Goal: Information Seeking & Learning: Learn about a topic

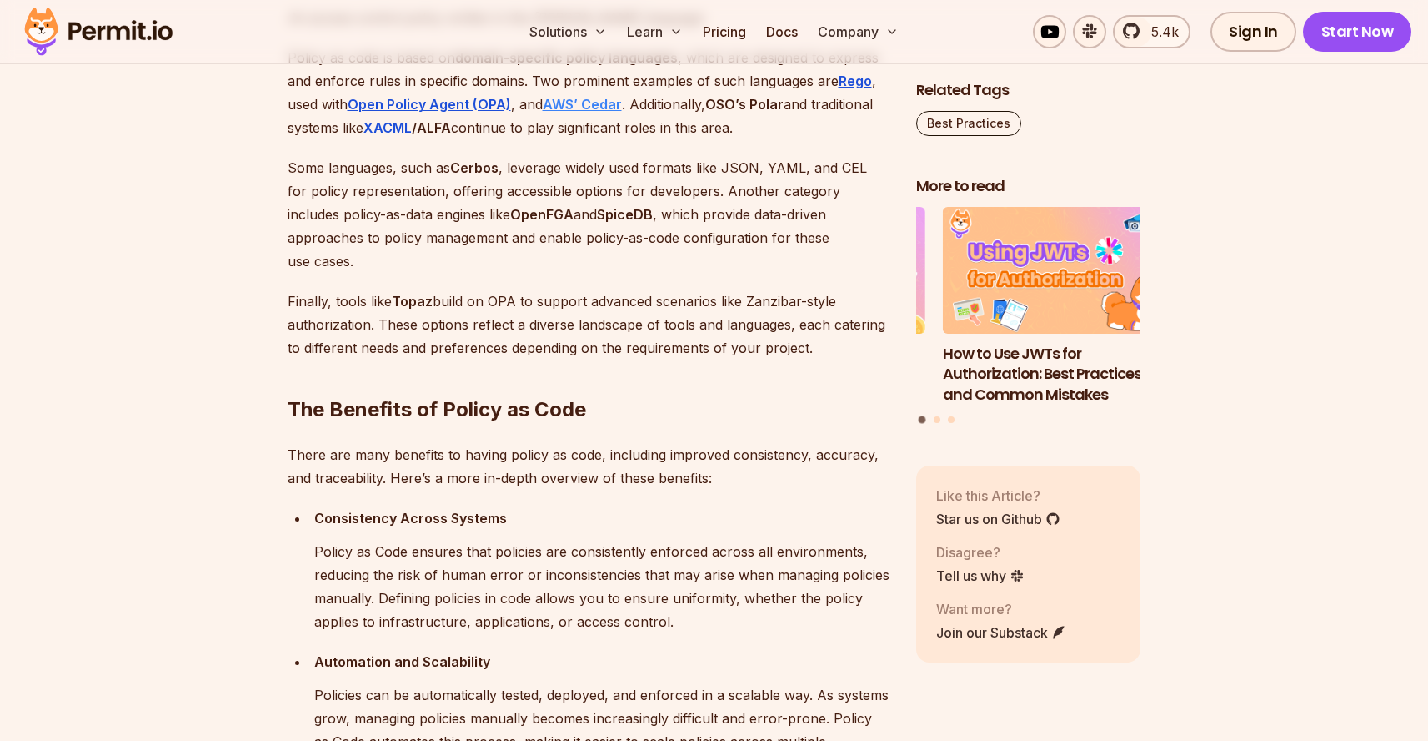
click at [580, 113] on strong "AWS’ Cedar" at bounding box center [582, 104] width 79 height 17
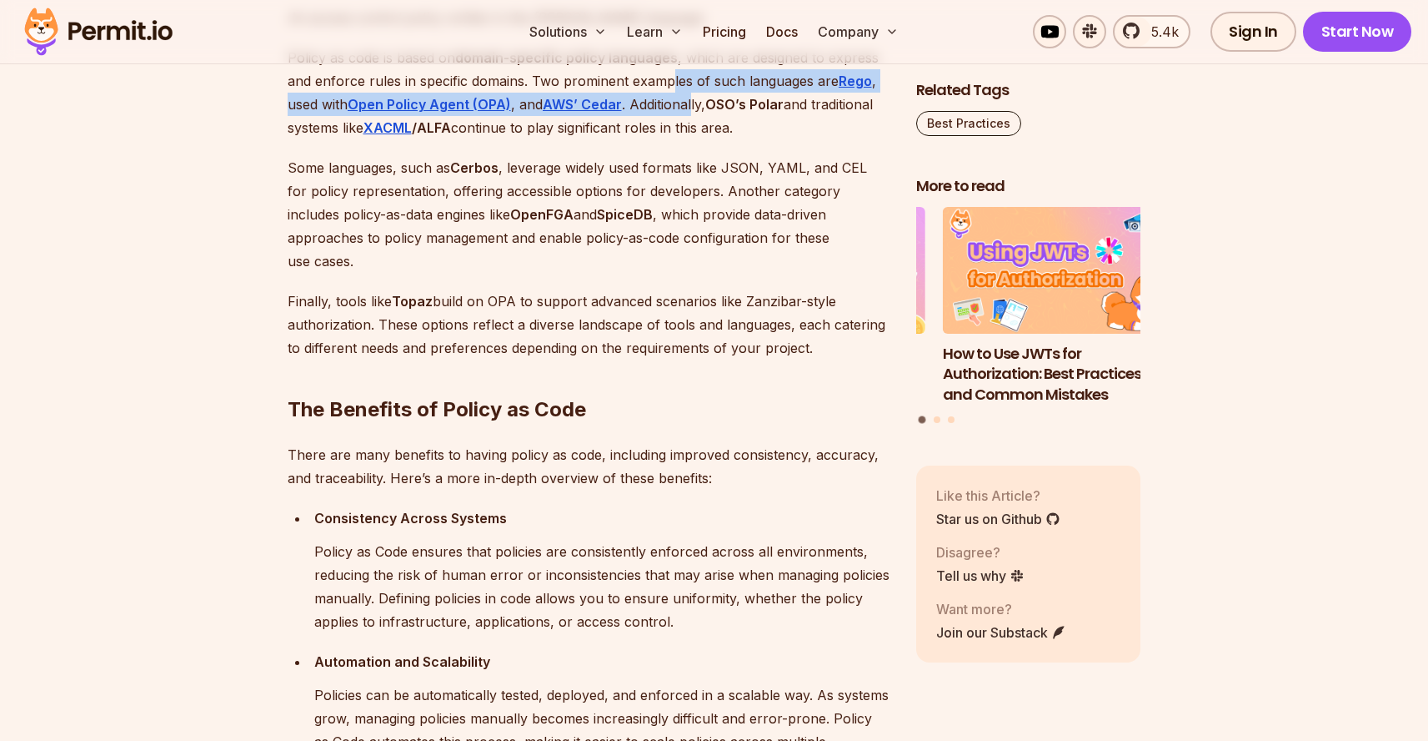
drag, startPoint x: 695, startPoint y: 213, endPoint x: 738, endPoint y: 311, distance: 106.4
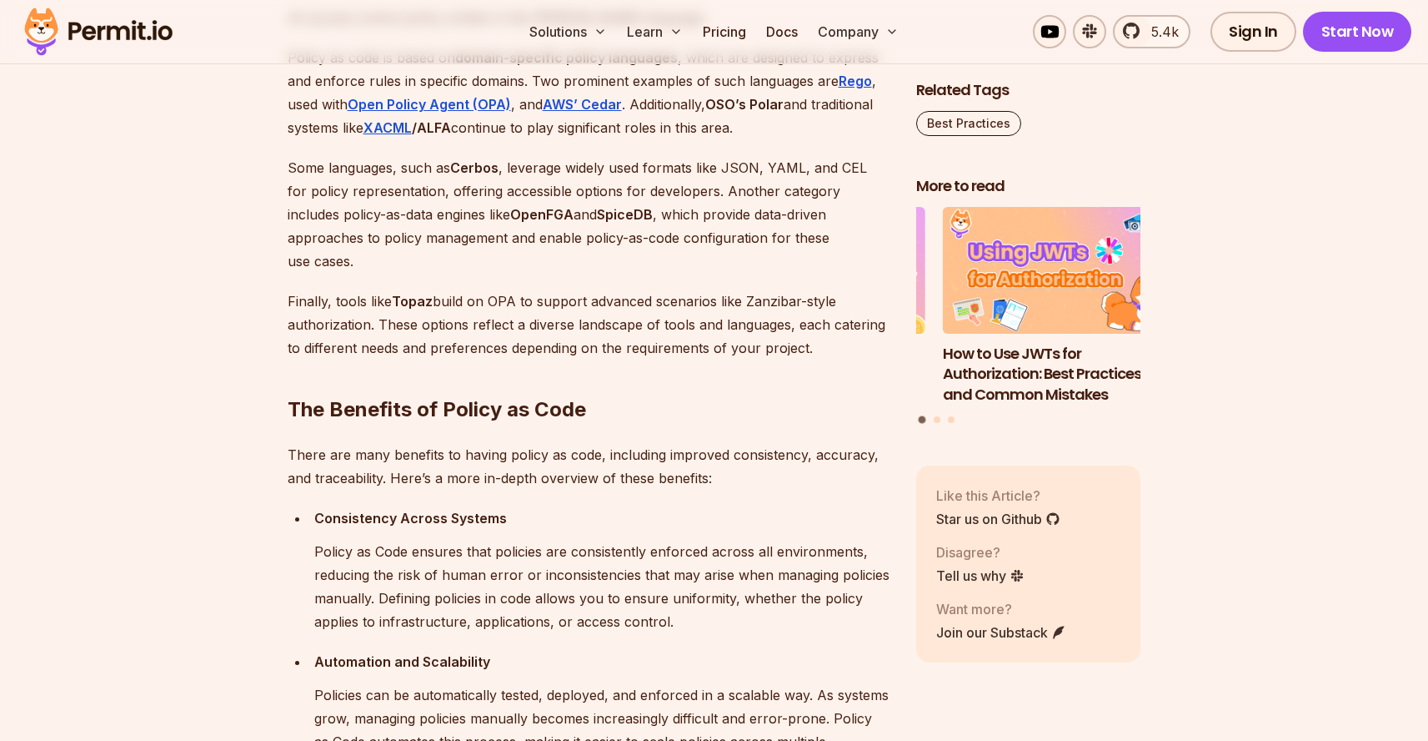
click at [738, 273] on p "Some languages, such as Cerbos , leverage widely used formats like JSON, YAML, …" at bounding box center [589, 214] width 602 height 117
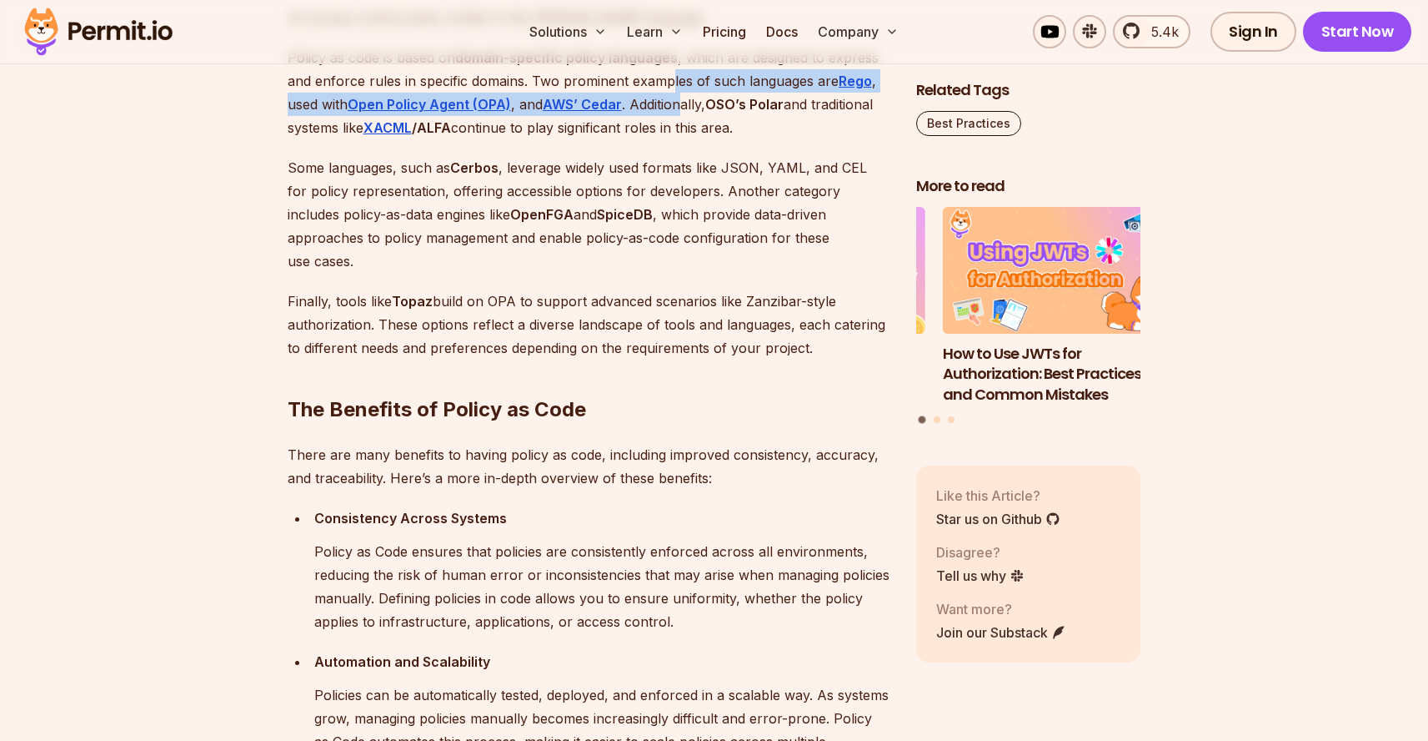
drag, startPoint x: 690, startPoint y: 233, endPoint x: 704, endPoint y: 259, distance: 29.5
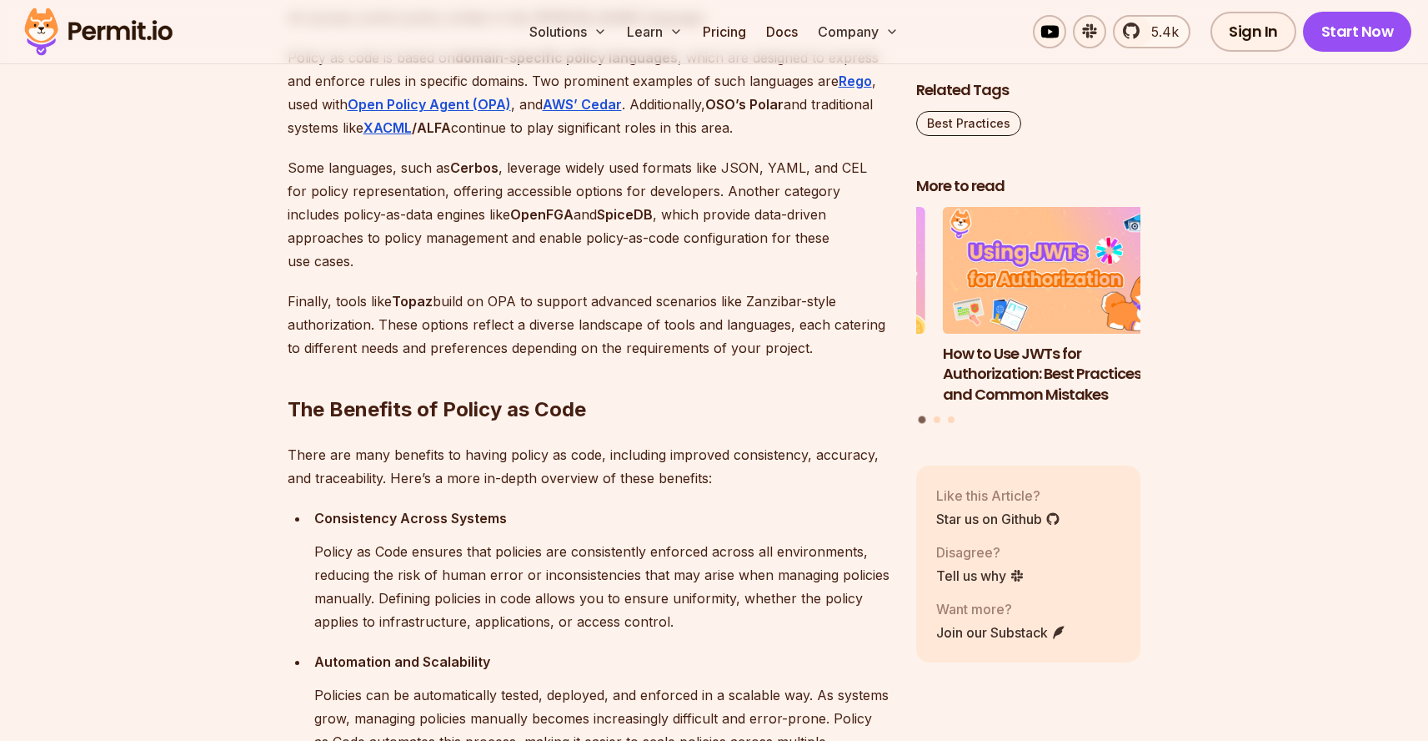
click at [709, 273] on p "Some languages, such as Cerbos , leverage widely used formats like JSON, YAML, …" at bounding box center [589, 214] width 602 height 117
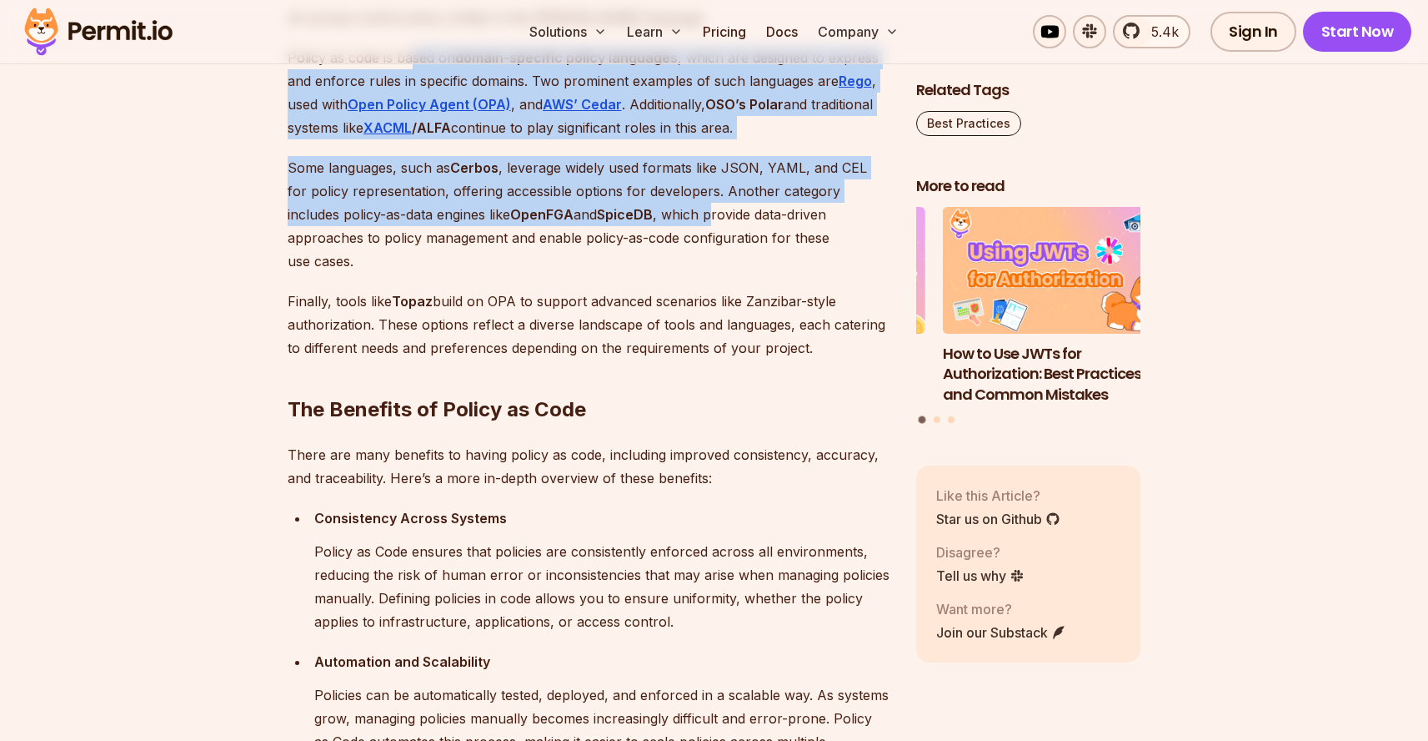
drag, startPoint x: 497, startPoint y: 210, endPoint x: 683, endPoint y: 319, distance: 215.7
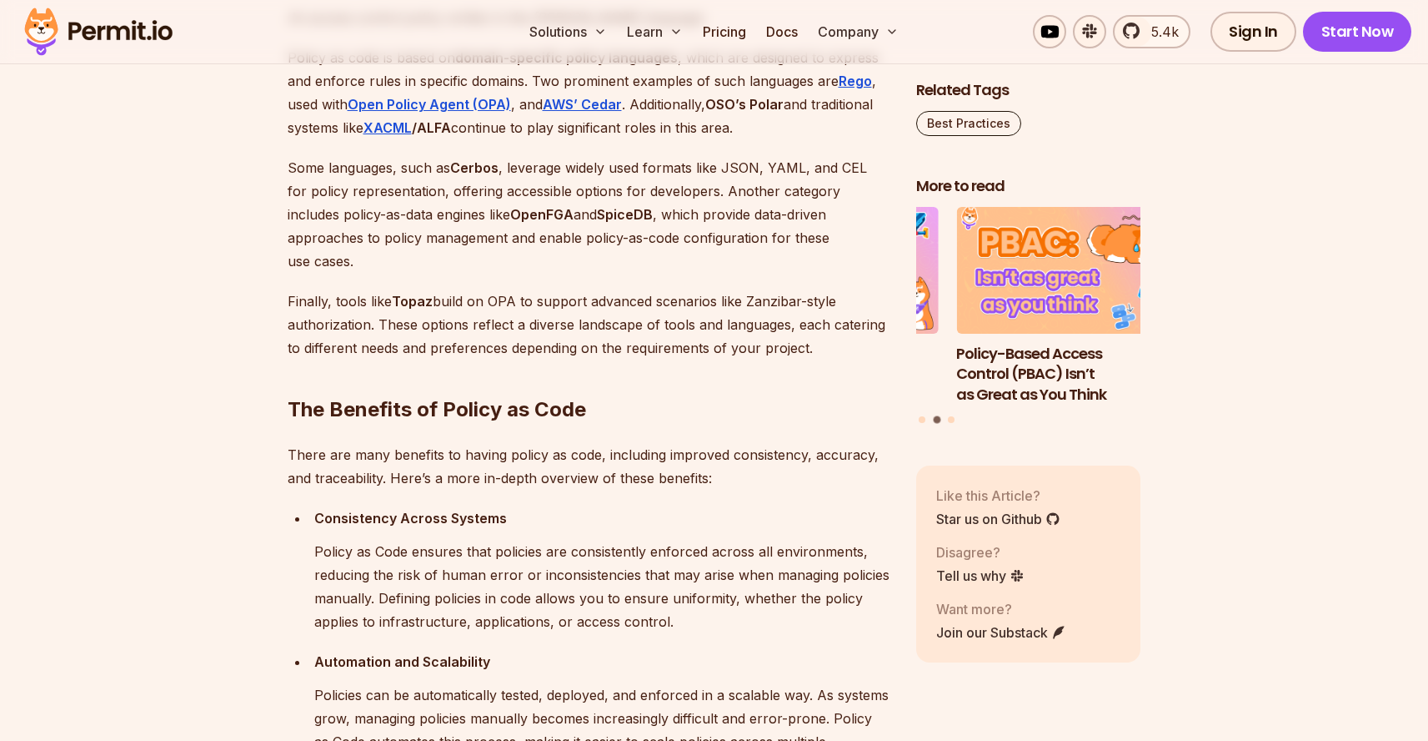
click at [691, 273] on p "Some languages, such as Cerbos , leverage widely used formats like JSON, YAML, …" at bounding box center [589, 214] width 602 height 117
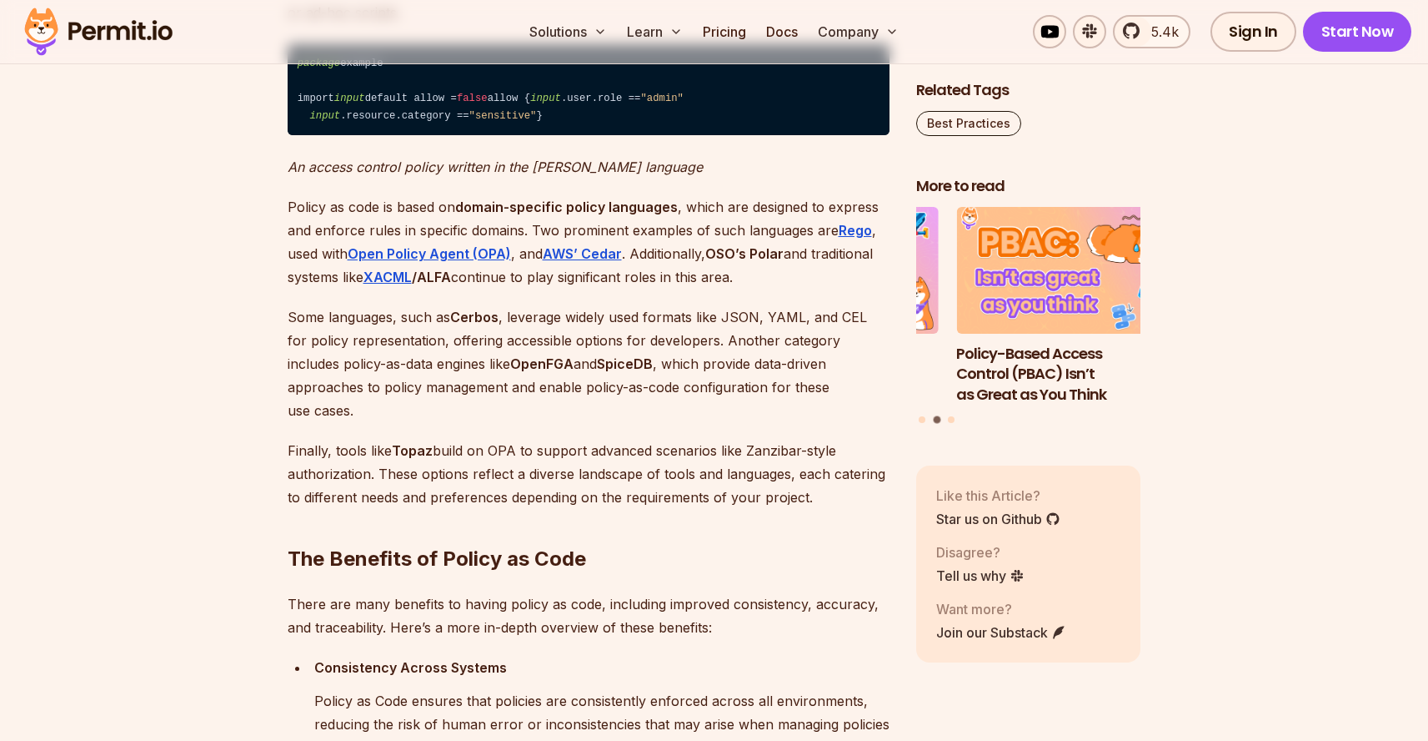
scroll to position [1483, 0]
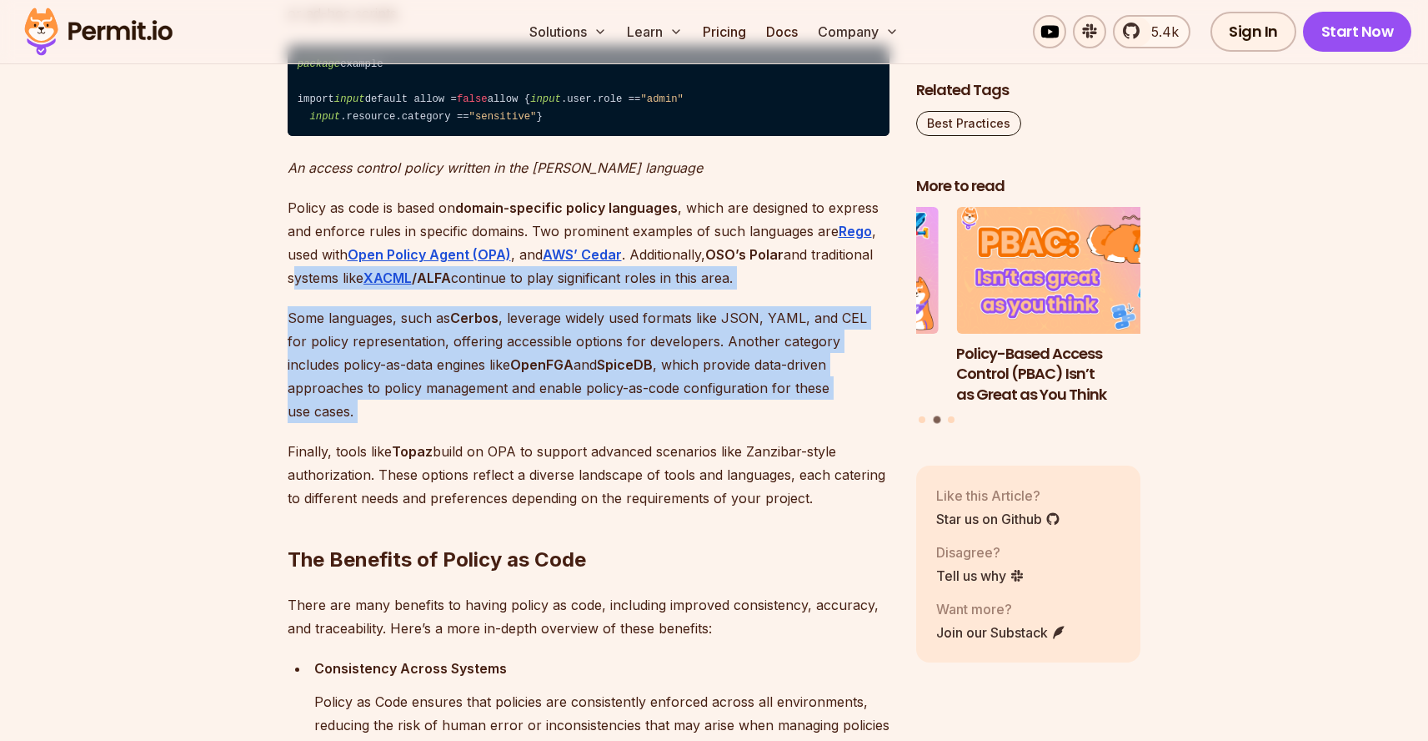
drag, startPoint x: 349, startPoint y: 399, endPoint x: 608, endPoint y: 520, distance: 285.4
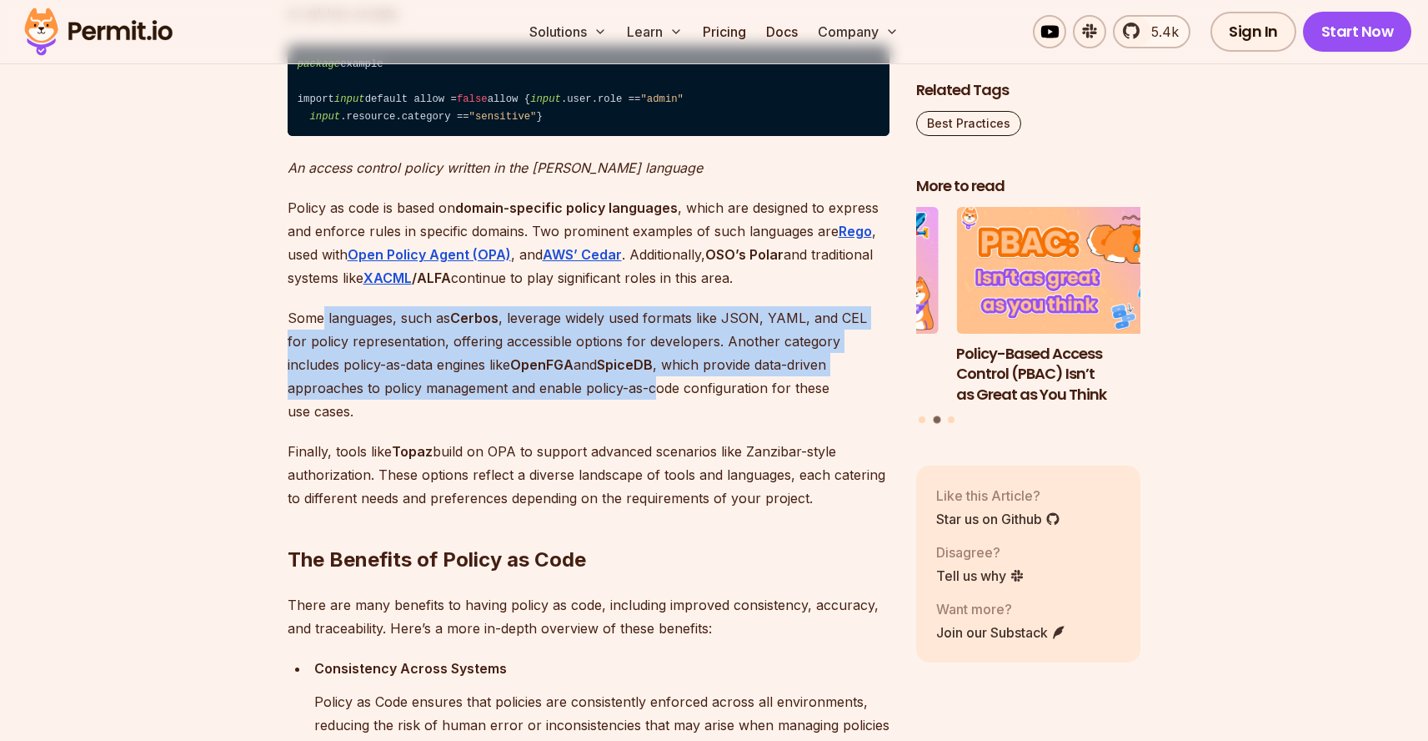
drag, startPoint x: 420, startPoint y: 449, endPoint x: 576, endPoint y: 493, distance: 162.1
click at [557, 423] on p "Some languages, such as Cerbos , leverage widely used formats like JSON, YAML, …" at bounding box center [589, 364] width 602 height 117
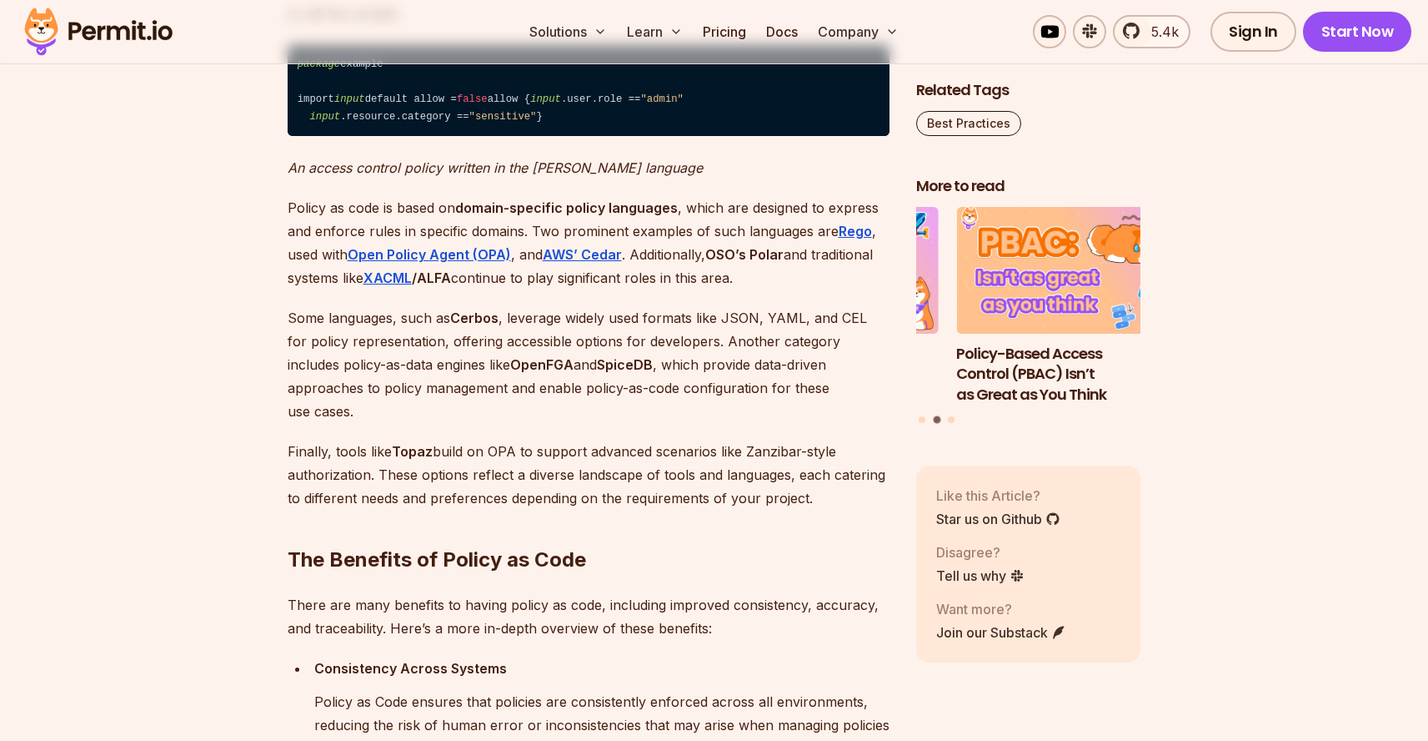
click at [576, 423] on p "Some languages, such as Cerbos , leverage widely used formats like JSON, YAML, …" at bounding box center [589, 364] width 602 height 117
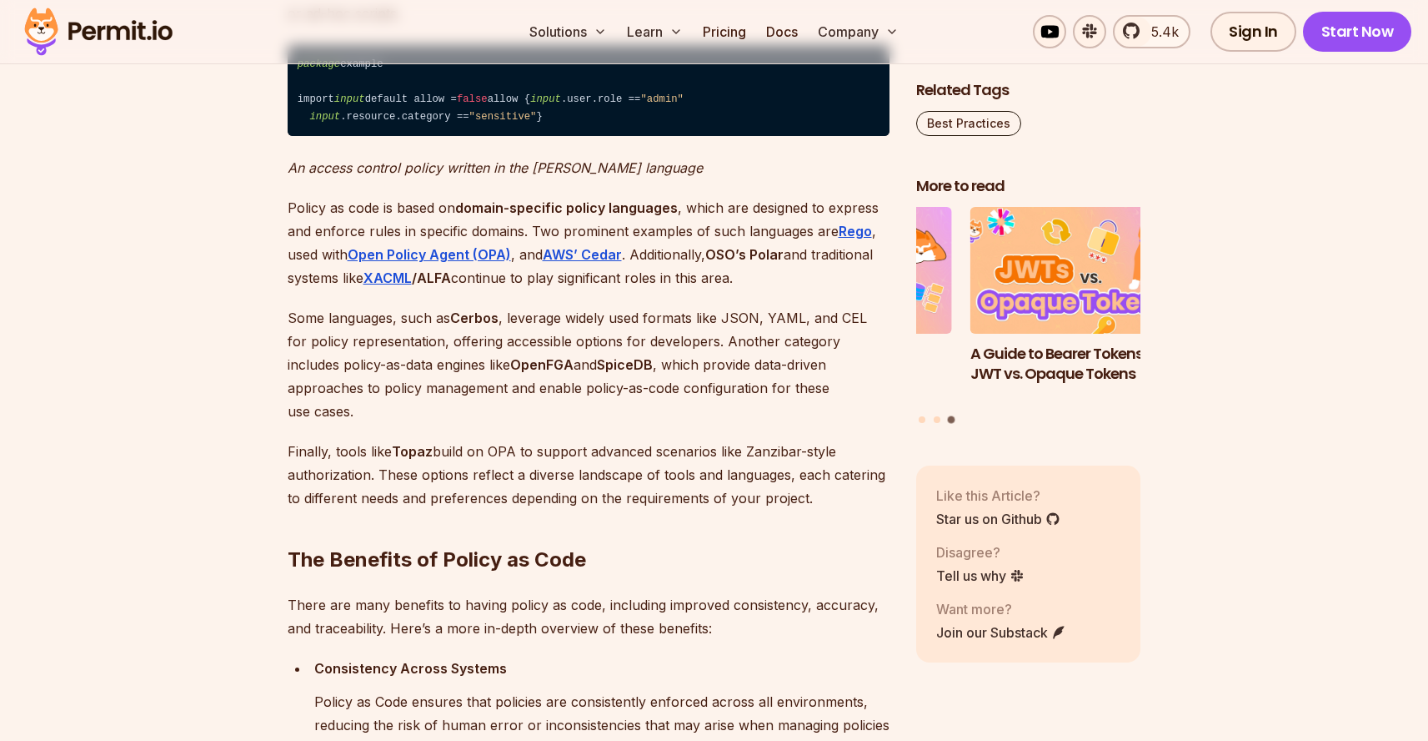
click at [654, 419] on p "Some languages, such as Cerbos , leverage widely used formats like JSON, YAML, …" at bounding box center [589, 364] width 602 height 117
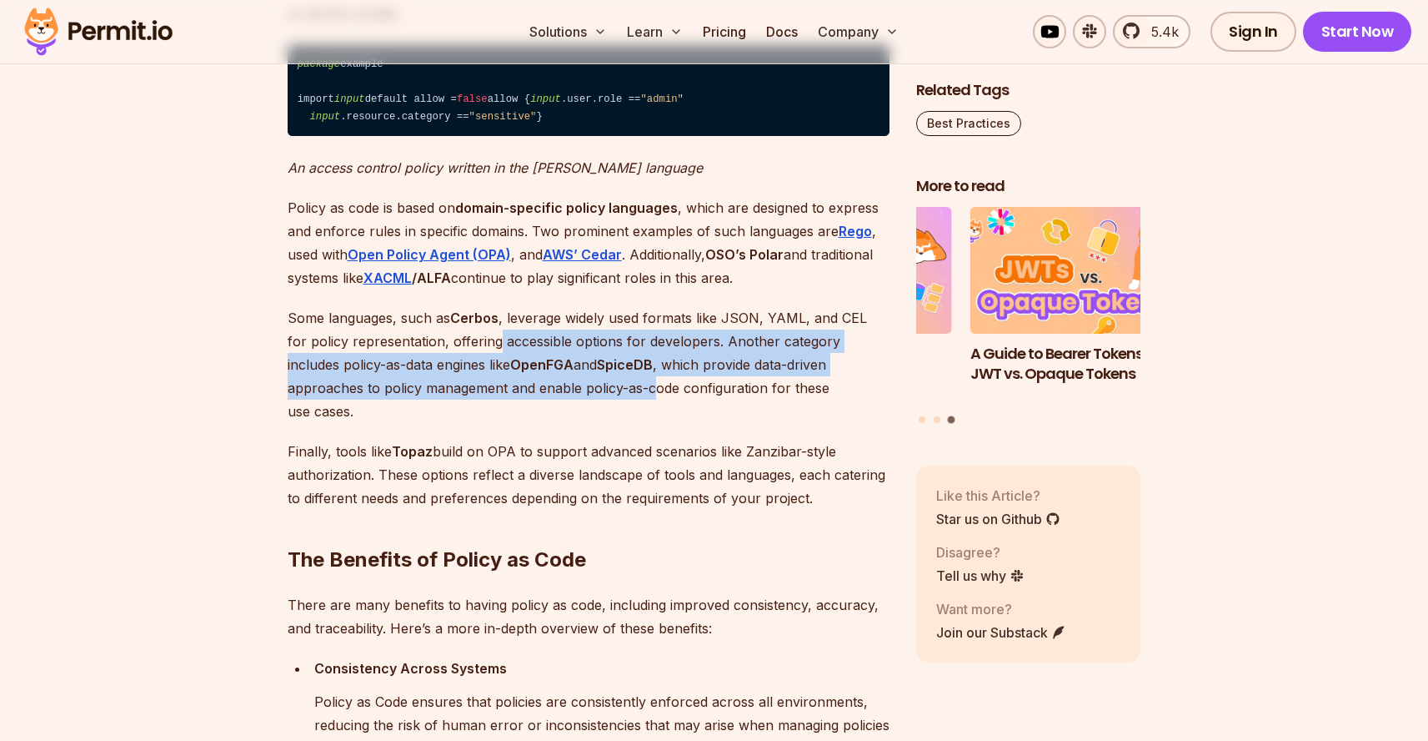
click at [586, 423] on p "Some languages, such as Cerbos , leverage widely used formats like JSON, YAML, …" at bounding box center [589, 364] width 602 height 117
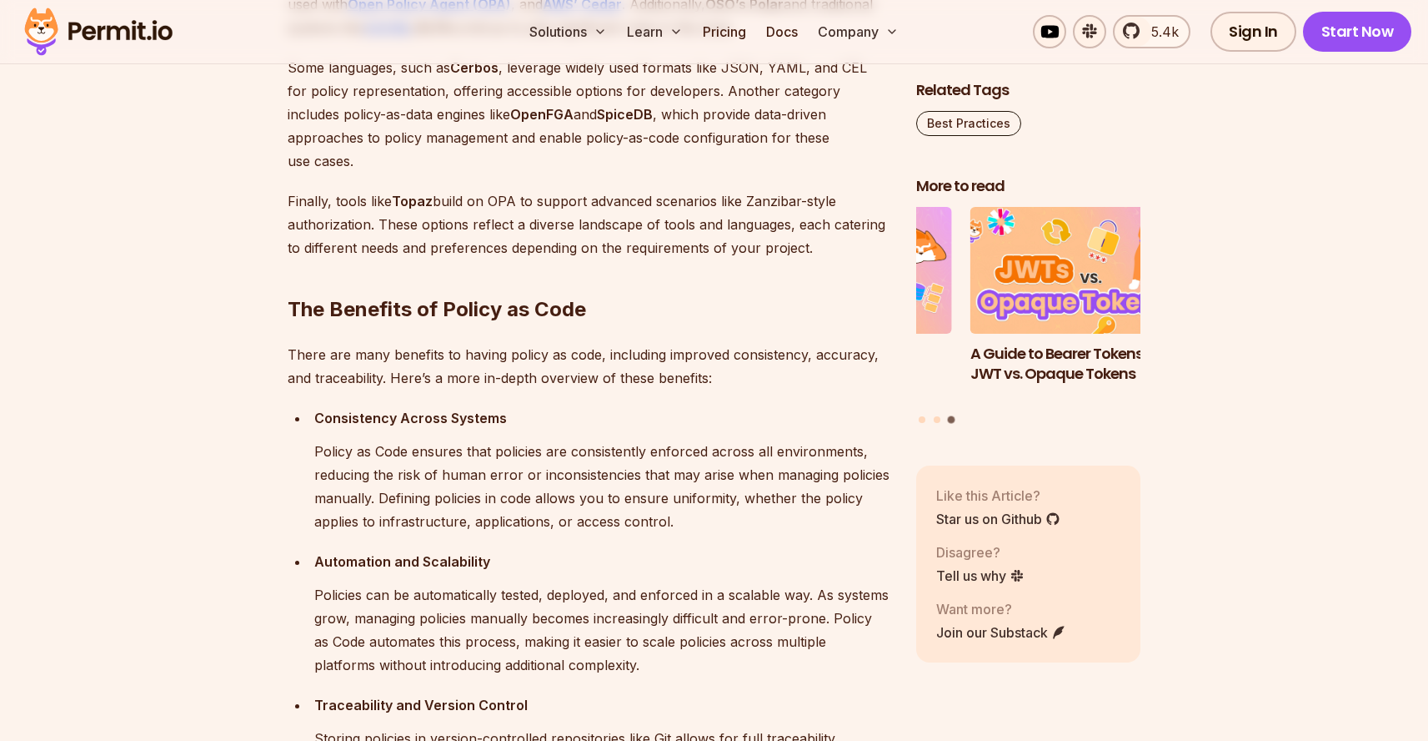
scroll to position [1775, 0]
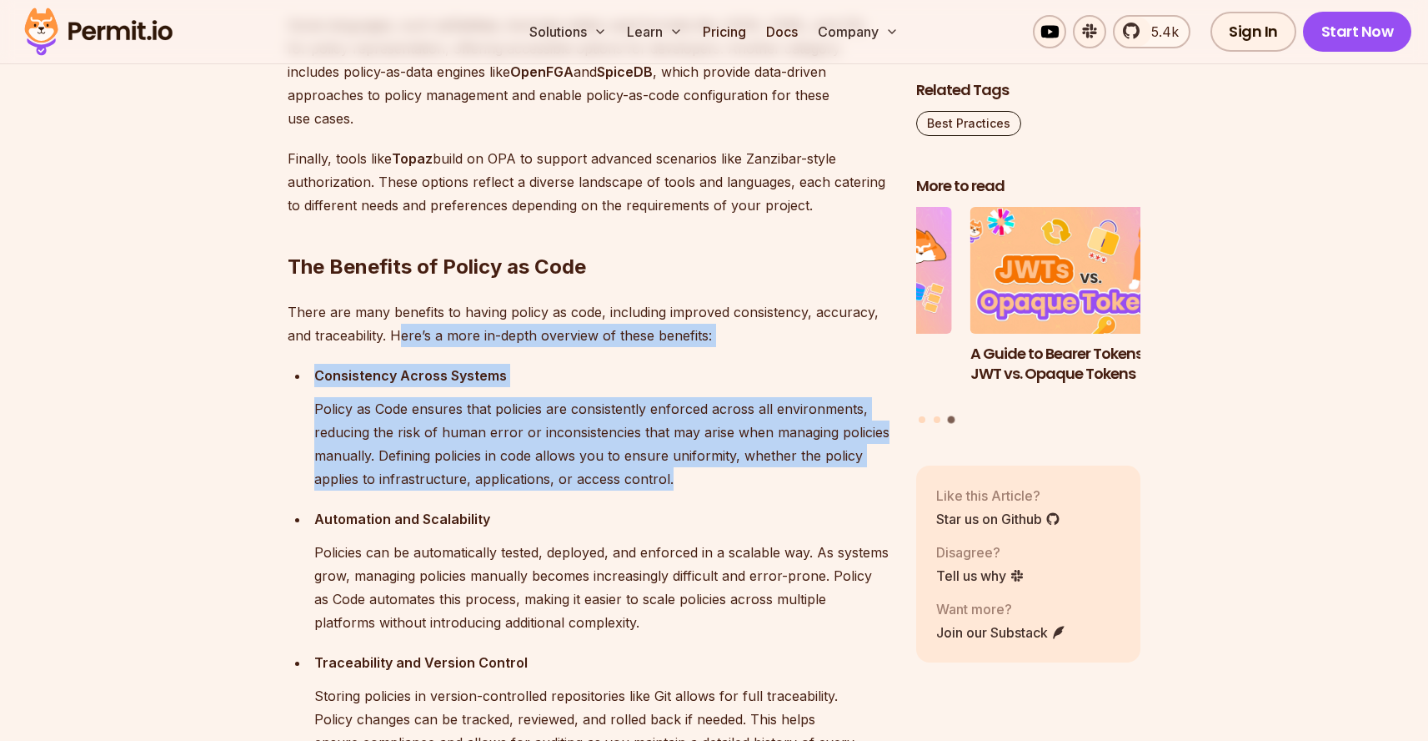
drag, startPoint x: 409, startPoint y: 436, endPoint x: 573, endPoint y: 577, distance: 216.4
click at [573, 577] on ul "Consistency Across Systems Policy as Code ensures that policies are consistentl…" at bounding box center [589, 679] width 602 height 630
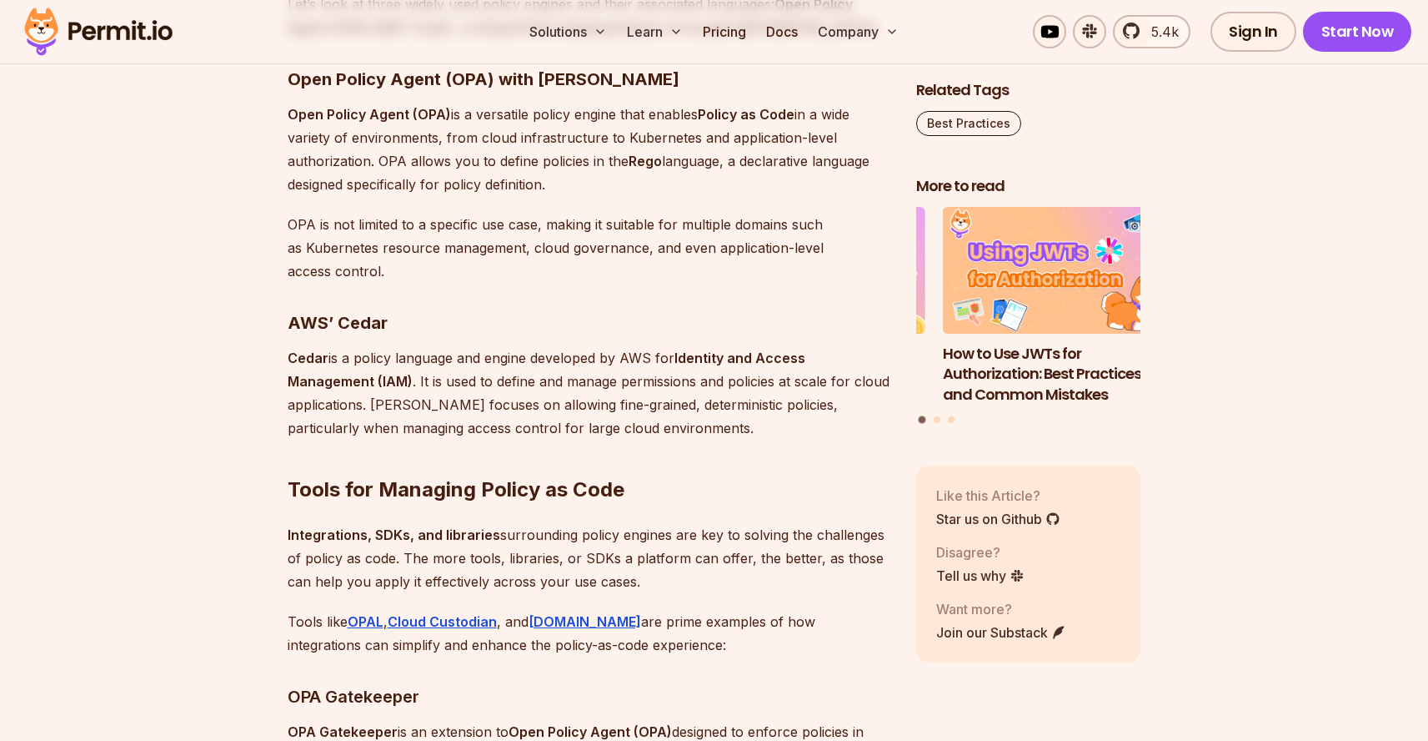
scroll to position [3636, 0]
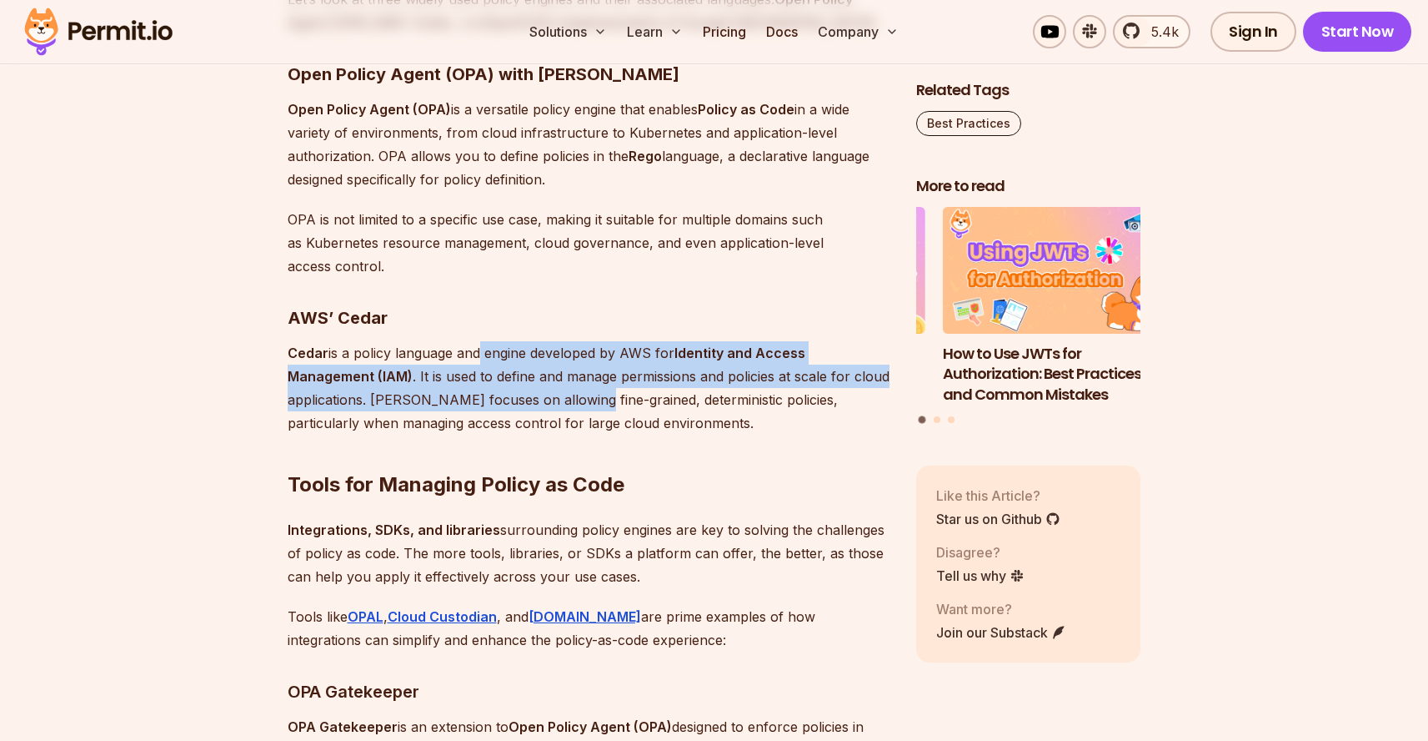
drag, startPoint x: 545, startPoint y: 454, endPoint x: 702, endPoint y: 507, distance: 165.6
click at [641, 434] on p "Cedar is a policy language and engine developed by AWS for Identity and Access …" at bounding box center [589, 387] width 602 height 93
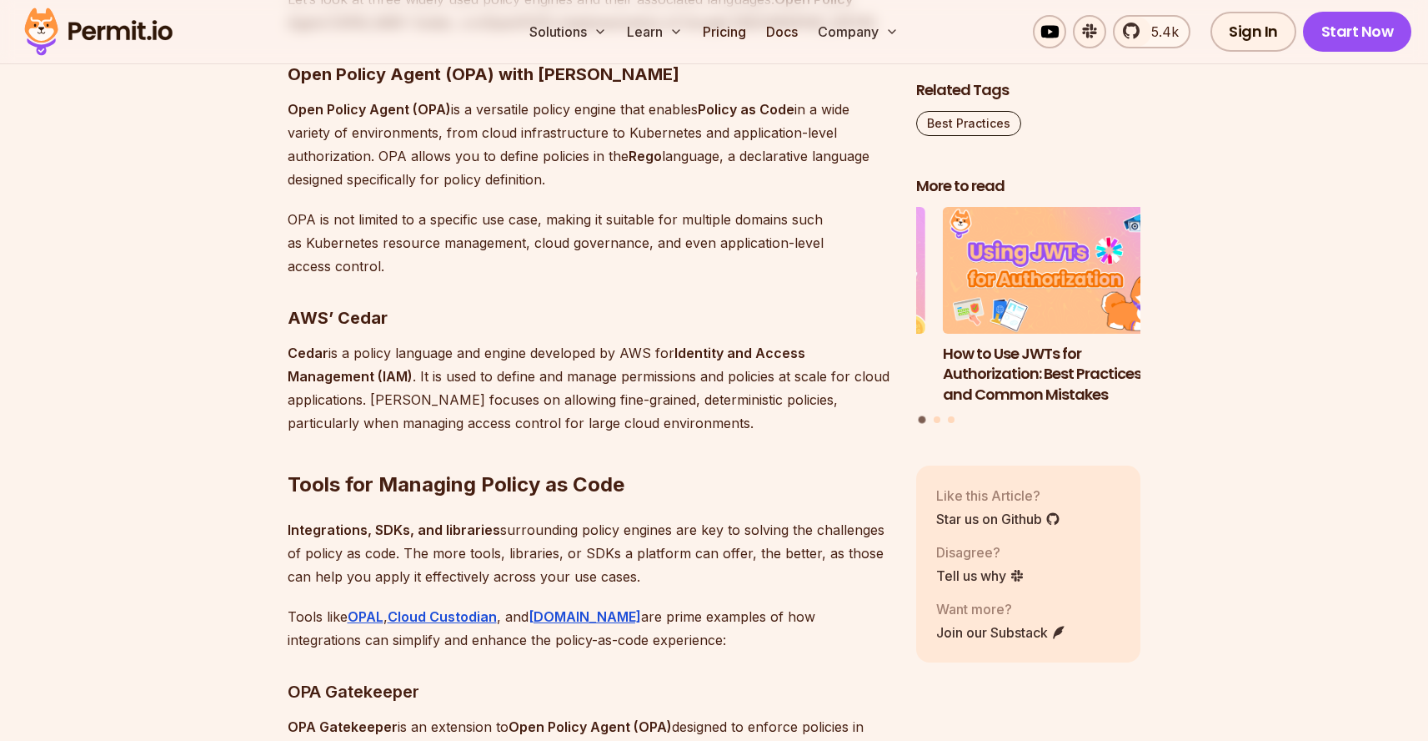
click at [702, 498] on h2 "Tools for Managing Policy as Code" at bounding box center [589, 450] width 602 height 93
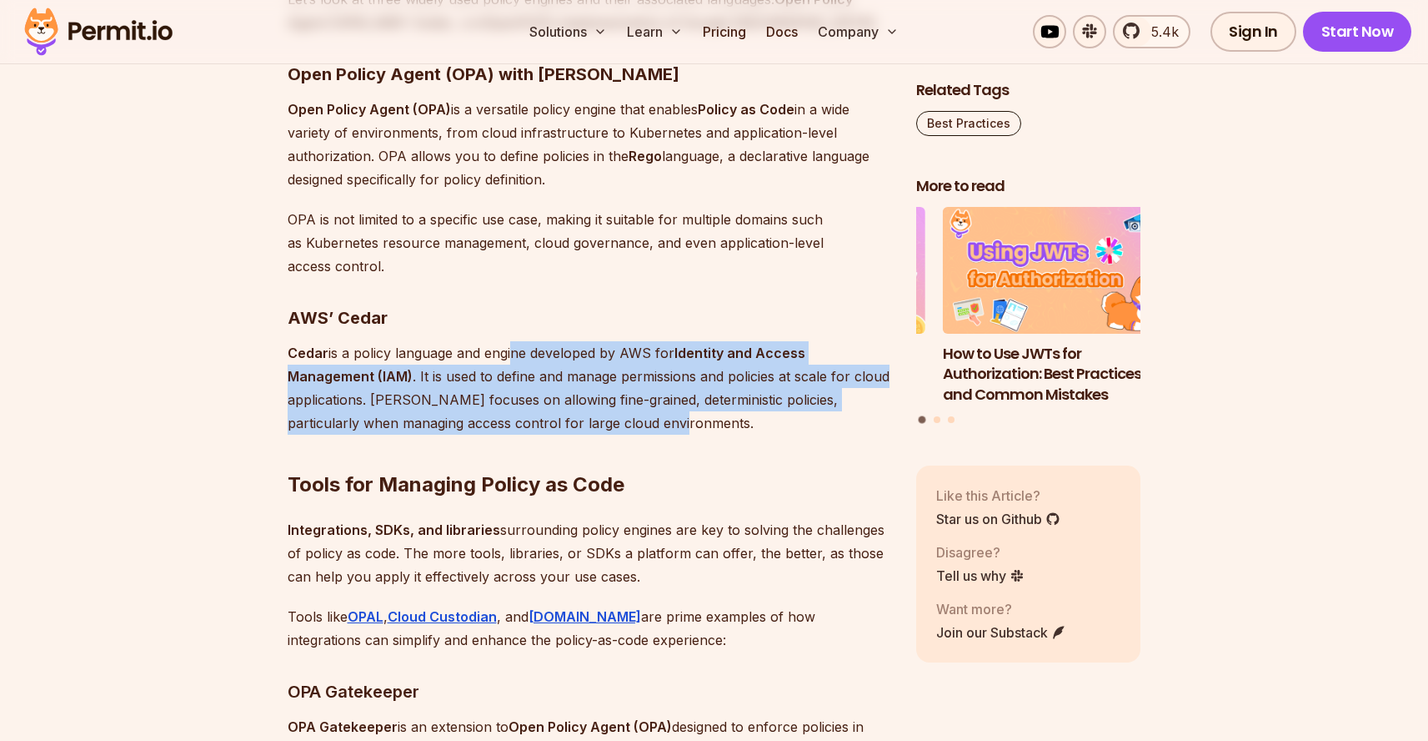
drag, startPoint x: 504, startPoint y: 444, endPoint x: 630, endPoint y: 503, distance: 139.1
click at [630, 434] on p "Cedar is a policy language and engine developed by AWS for Identity and Access …" at bounding box center [589, 387] width 602 height 93
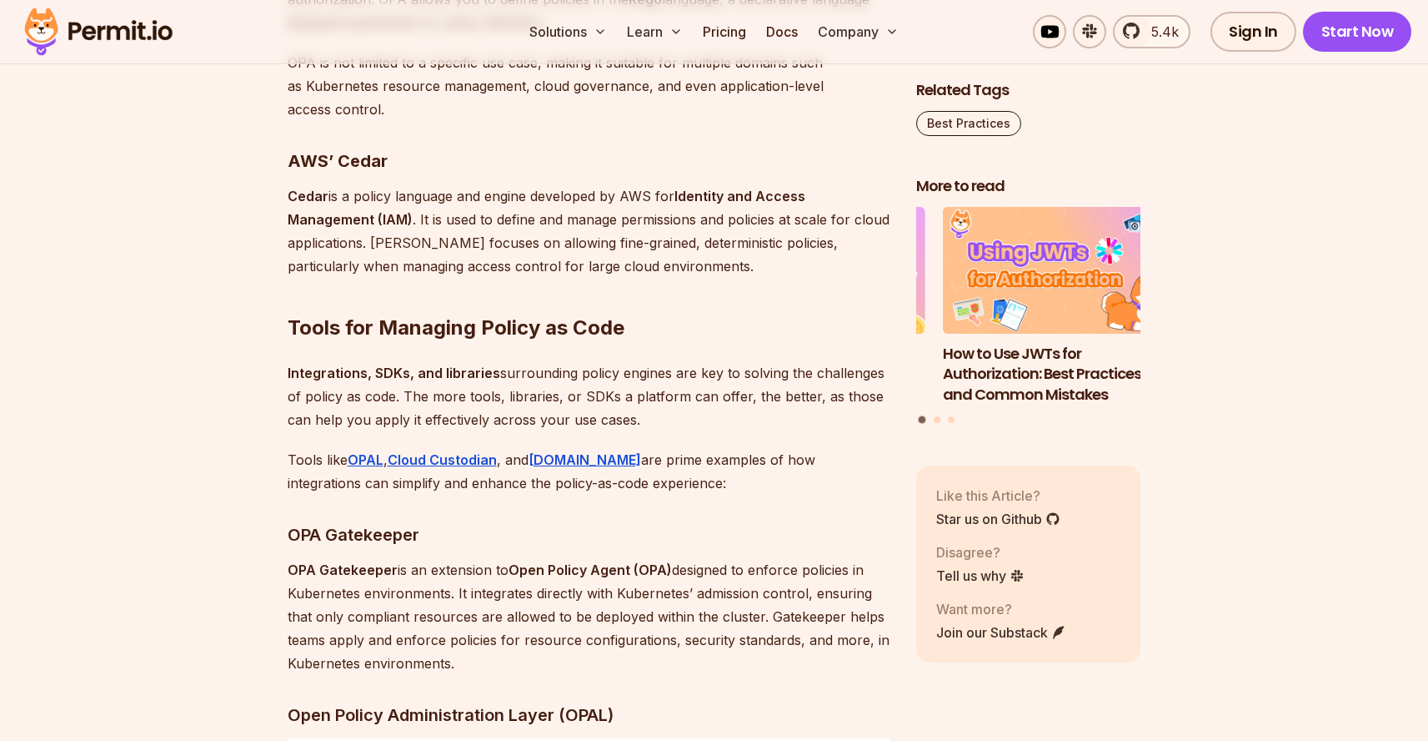
scroll to position [3973, 0]
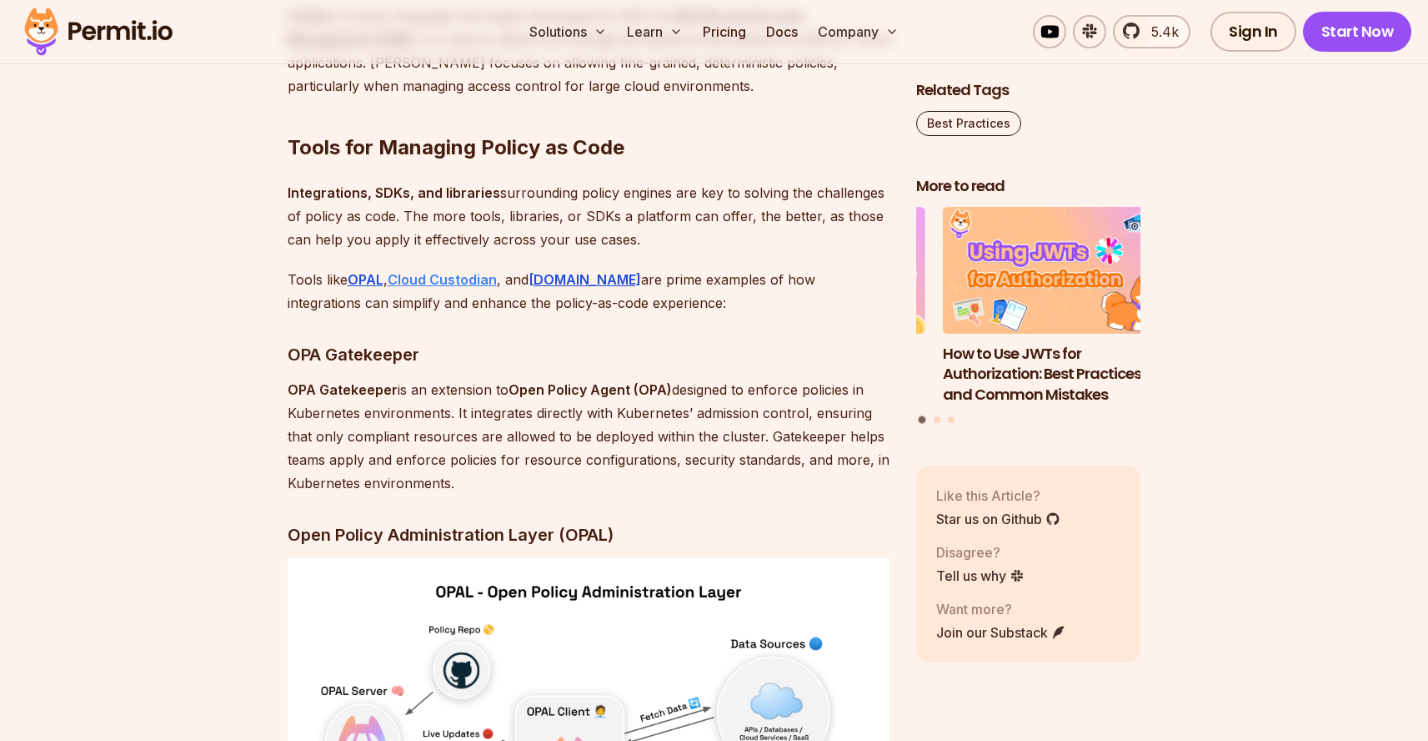
click at [444, 288] on strong "Cloud Custodian" at bounding box center [442, 279] width 109 height 17
click at [369, 288] on strong "OPAL" at bounding box center [366, 279] width 36 height 17
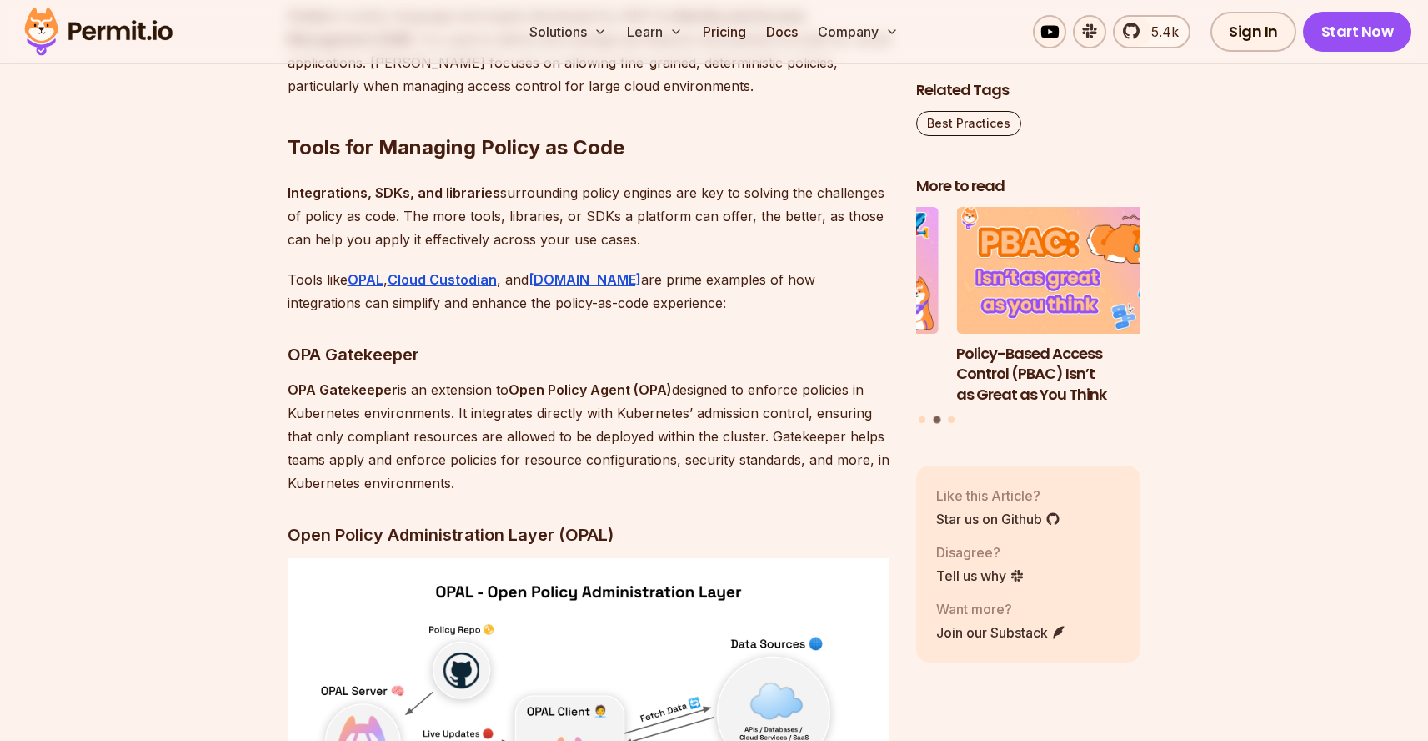
click at [434, 314] on p "Tools like OPAL , Cloud Custodian , and Permit.io are prime examples of how int…" at bounding box center [589, 291] width 602 height 47
click at [360, 288] on strong "OPAL" at bounding box center [366, 279] width 36 height 17
click at [556, 288] on strong "Permit.io" at bounding box center [585, 279] width 113 height 17
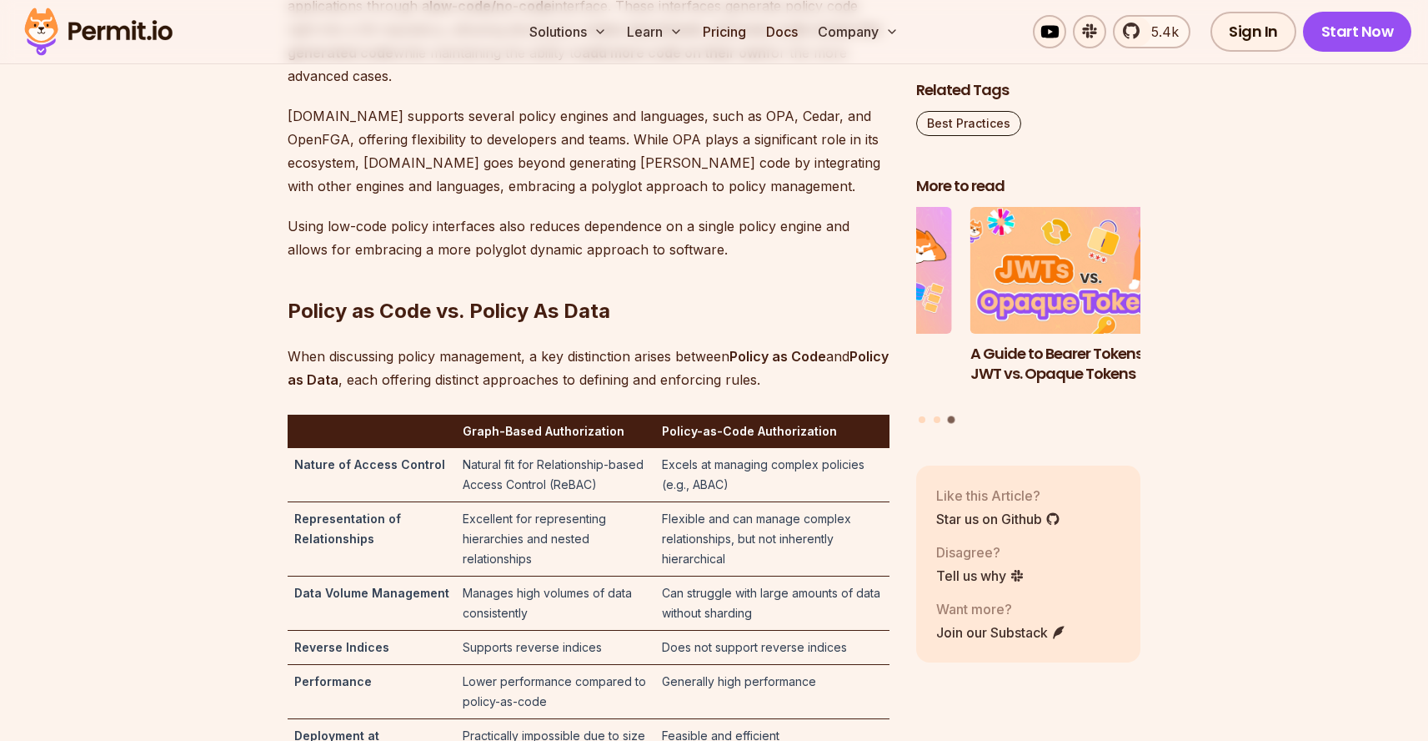
scroll to position [4470, 0]
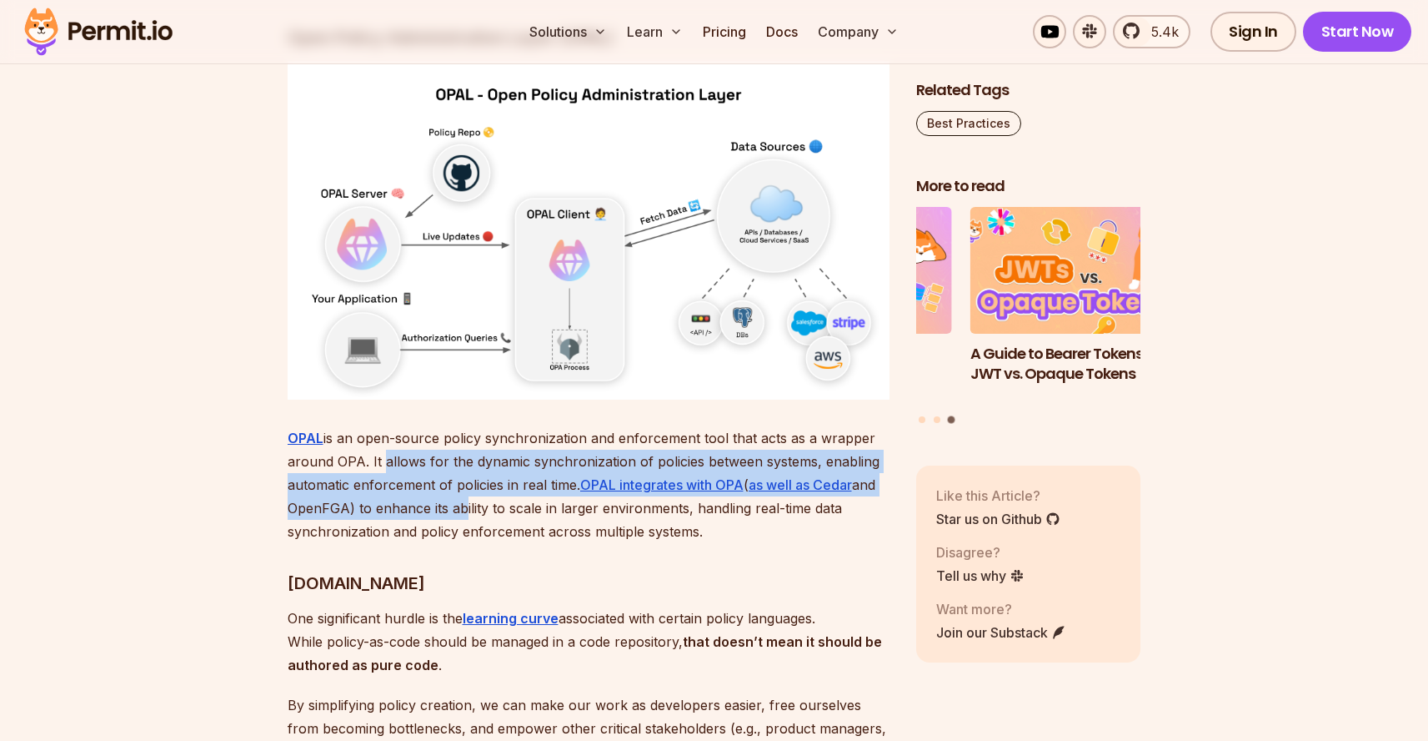
drag, startPoint x: 398, startPoint y: 552, endPoint x: 465, endPoint y: 592, distance: 78.5
click at [460, 543] on p "OPAL is an open-source policy synchronization and enforcement tool that acts as…" at bounding box center [589, 484] width 602 height 117
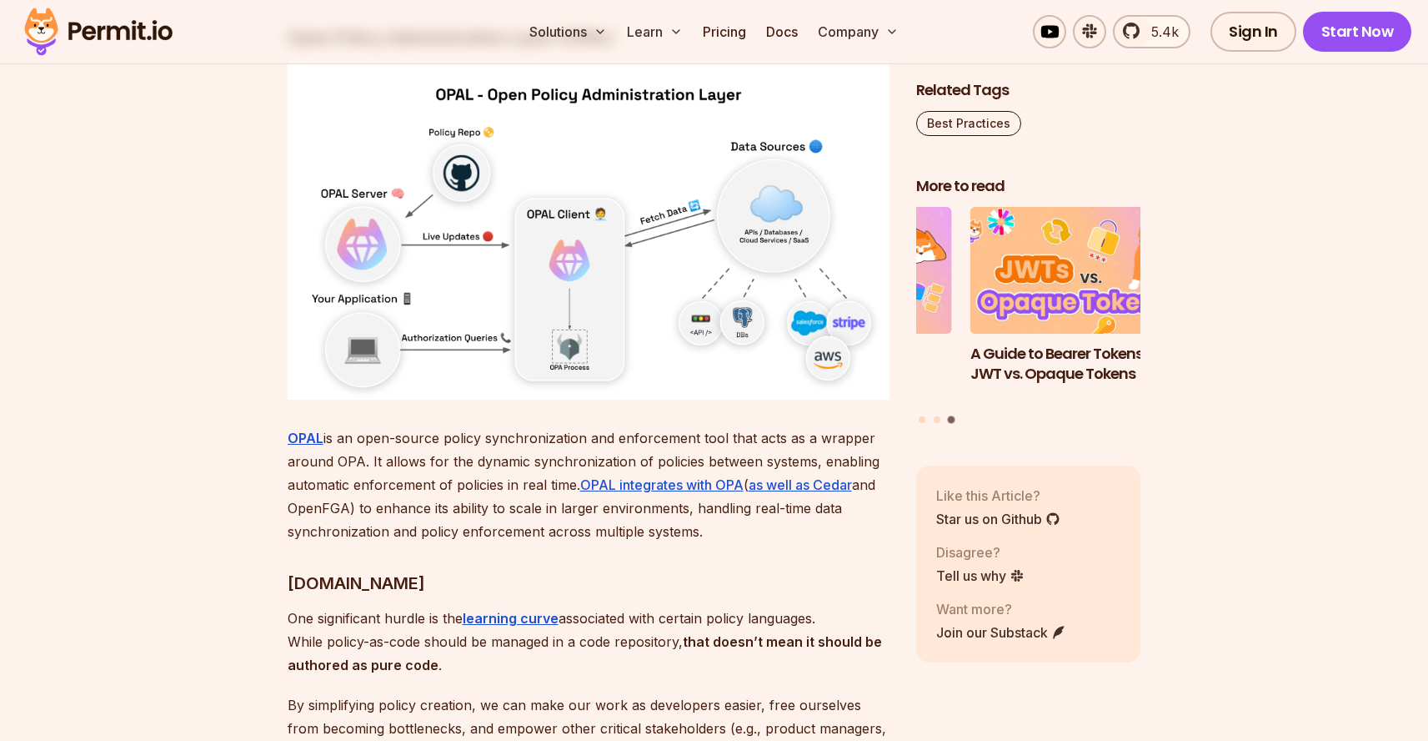
click at [465, 543] on p "OPAL is an open-source policy synchronization and enforcement tool that acts as…" at bounding box center [589, 484] width 602 height 117
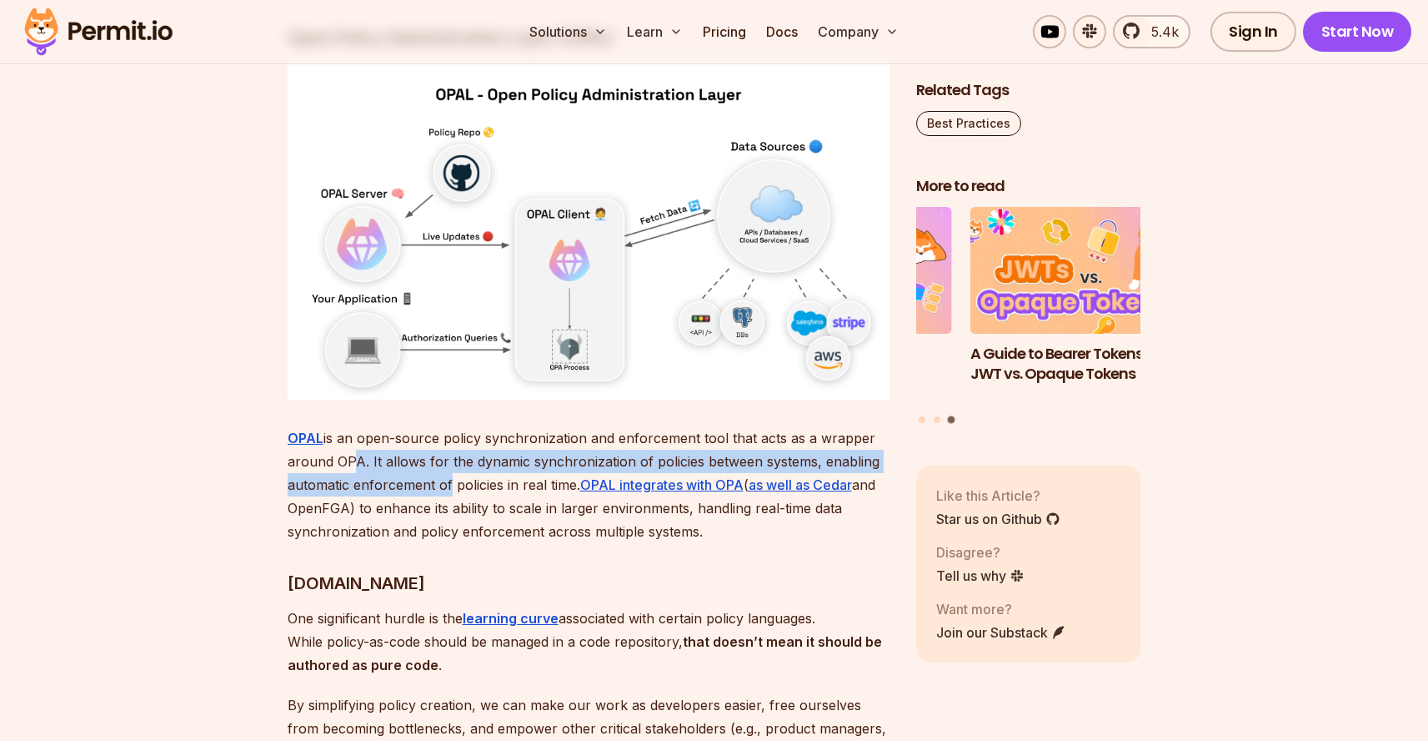
drag, startPoint x: 357, startPoint y: 537, endPoint x: 452, endPoint y: 576, distance: 102.8
click at [442, 543] on p "OPAL is an open-source policy synchronization and enforcement tool that acts as…" at bounding box center [589, 484] width 602 height 117
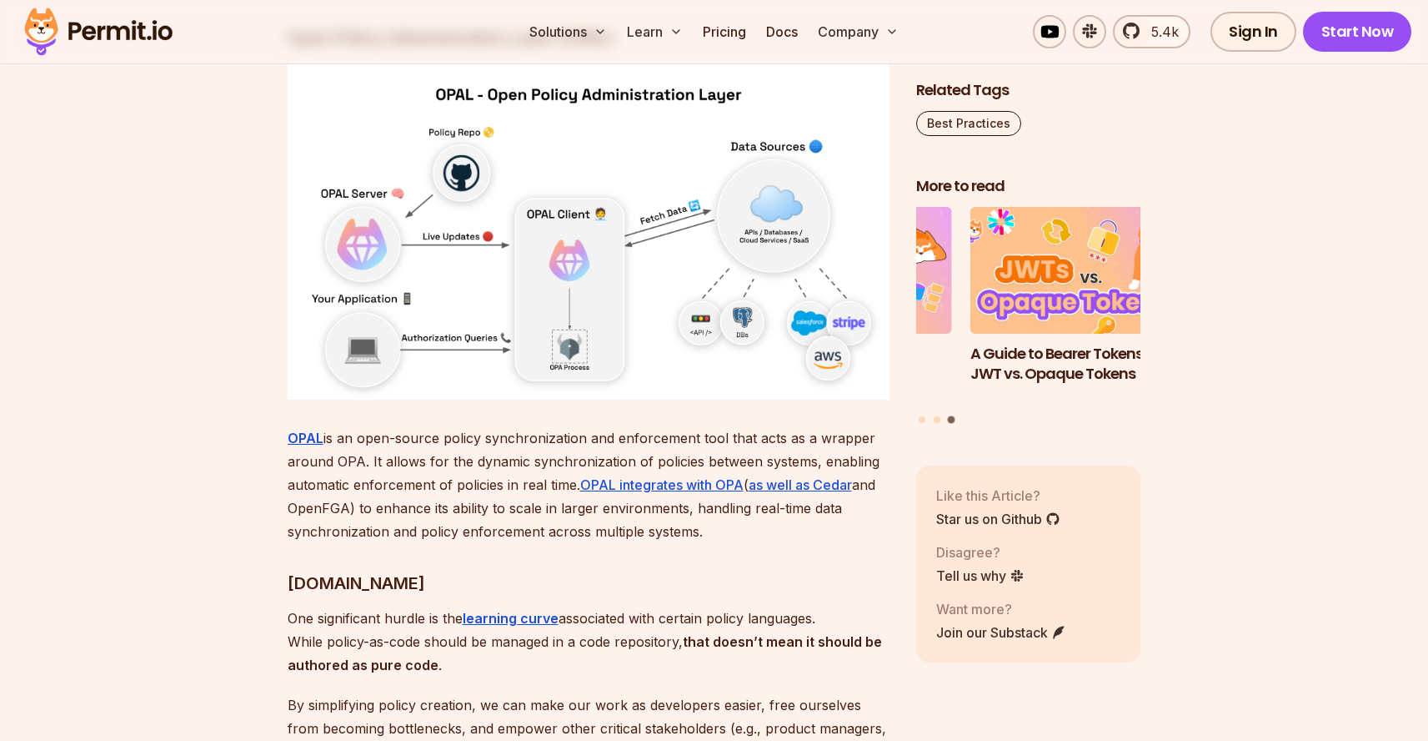
click at [452, 543] on p "OPAL is an open-source policy synchronization and enforcement tool that acts as…" at bounding box center [589, 484] width 602 height 117
drag, startPoint x: 371, startPoint y: 541, endPoint x: 415, endPoint y: 555, distance: 46.2
click at [415, 543] on p "OPAL is an open-source policy synchronization and enforcement tool that acts as…" at bounding box center [589, 484] width 602 height 117
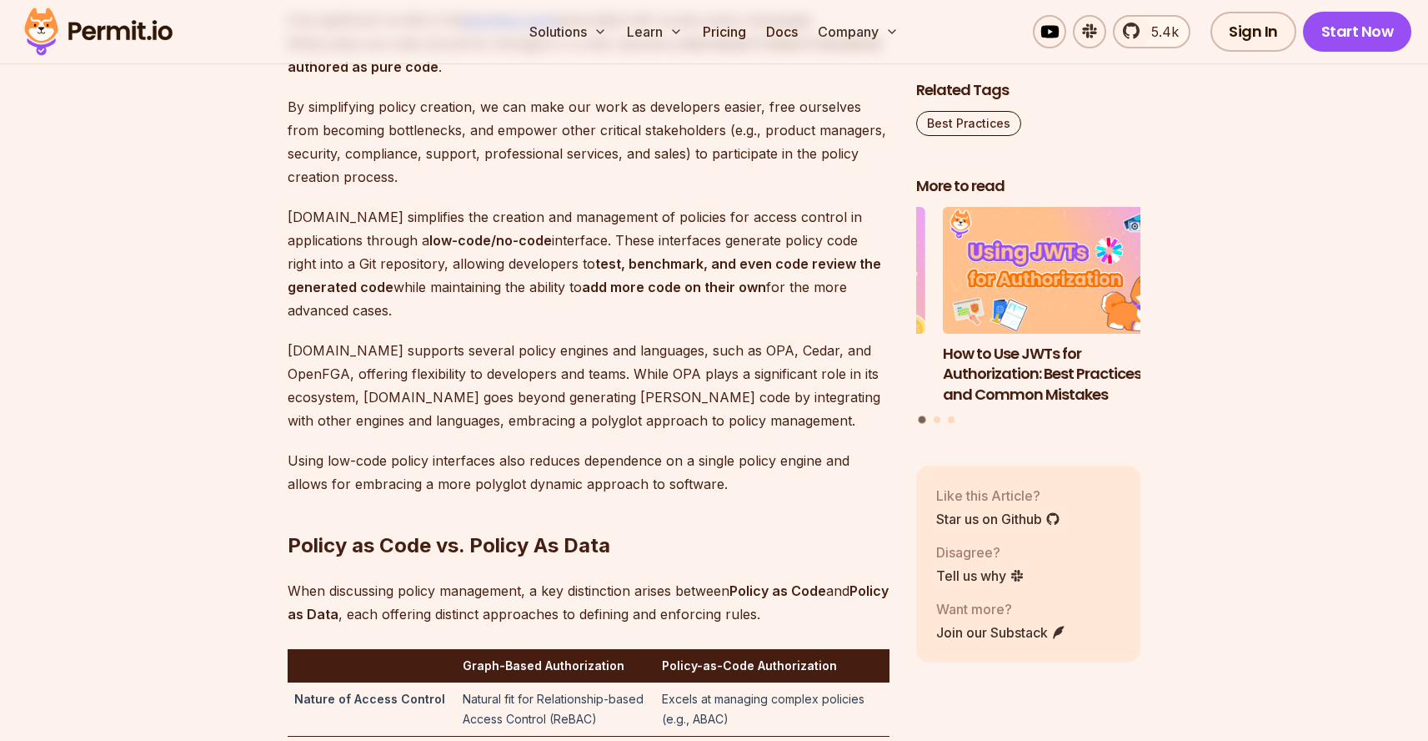
scroll to position [5078, 0]
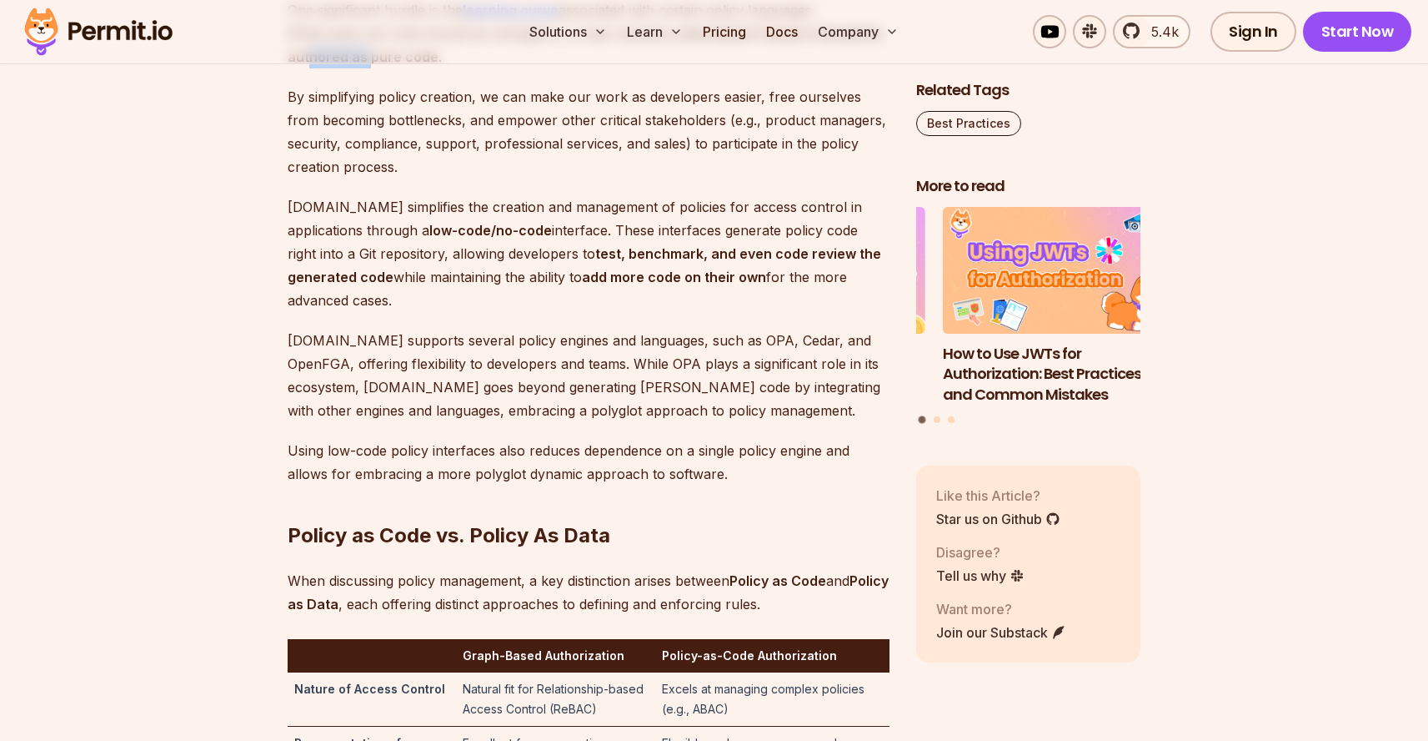
drag, startPoint x: 307, startPoint y: 128, endPoint x: 454, endPoint y: 178, distance: 156.1
click at [504, 178] on p "By simplifying policy creation, we can make our work as developers easier, free…" at bounding box center [589, 131] width 602 height 93
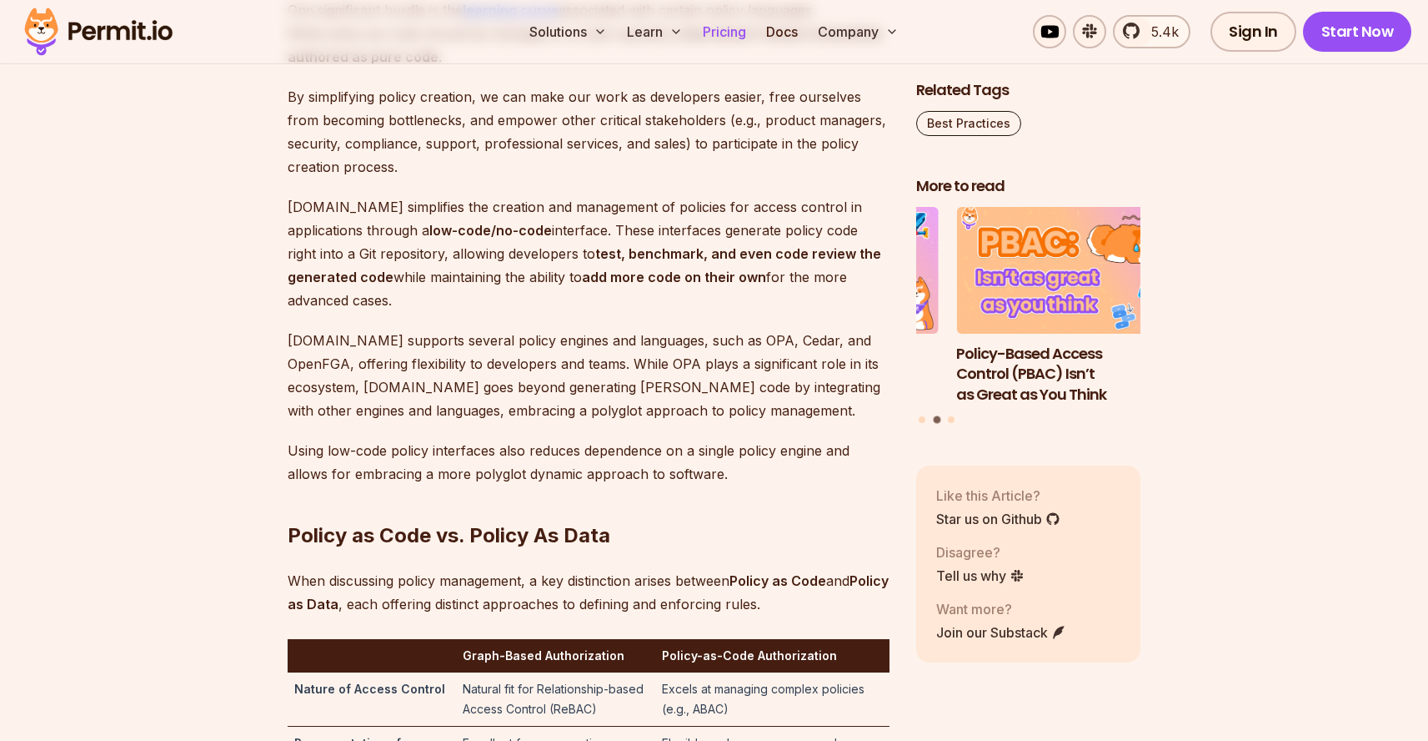
click at [737, 23] on link "Pricing" at bounding box center [724, 31] width 57 height 33
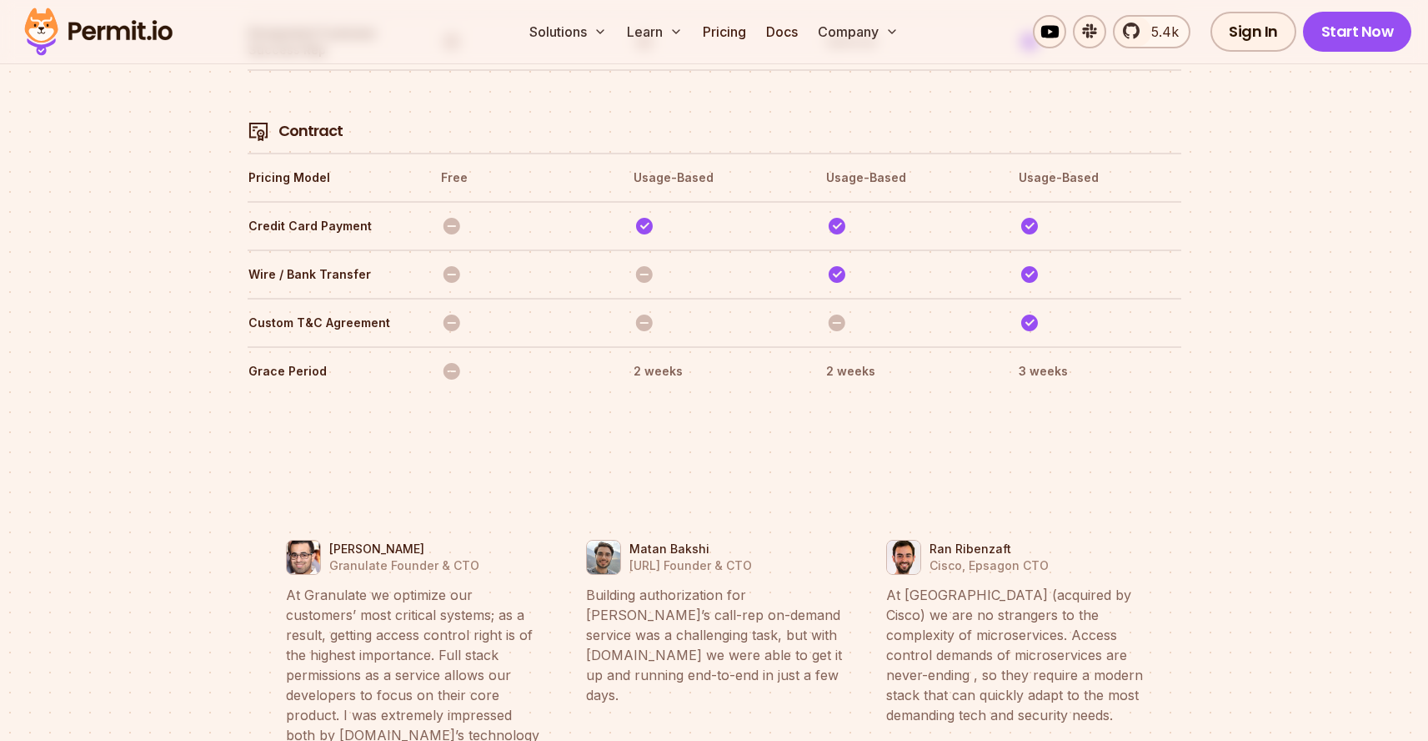
scroll to position [6985, 0]
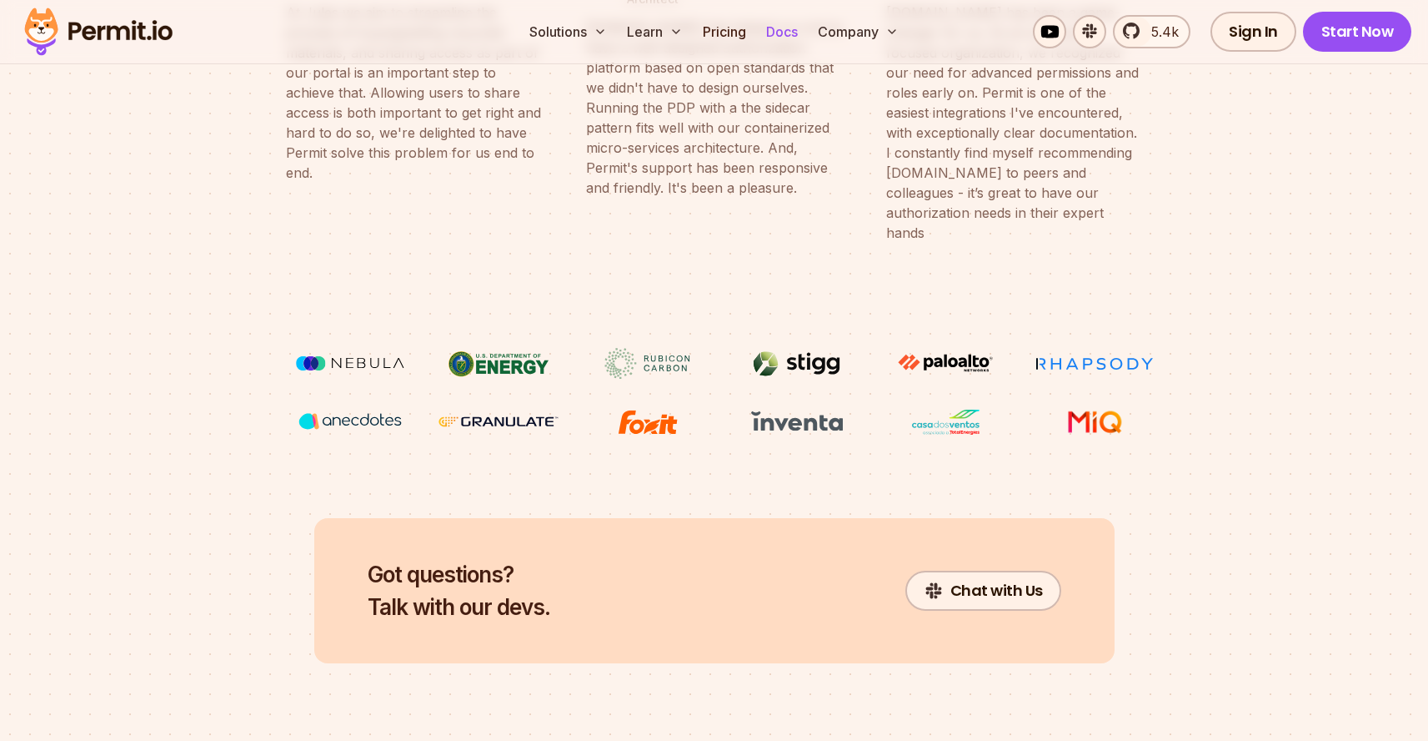
click at [778, 40] on link "Docs" at bounding box center [782, 31] width 45 height 33
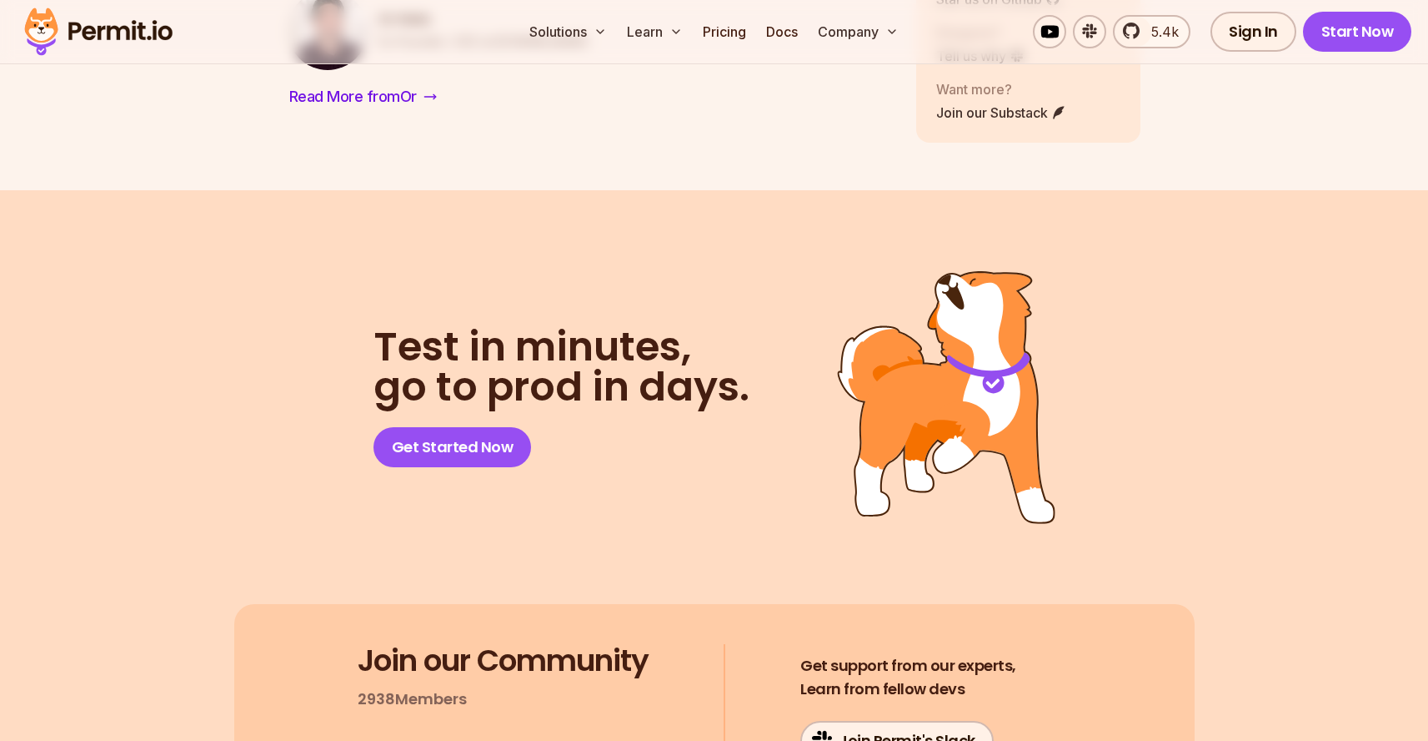
scroll to position [1569, 0]
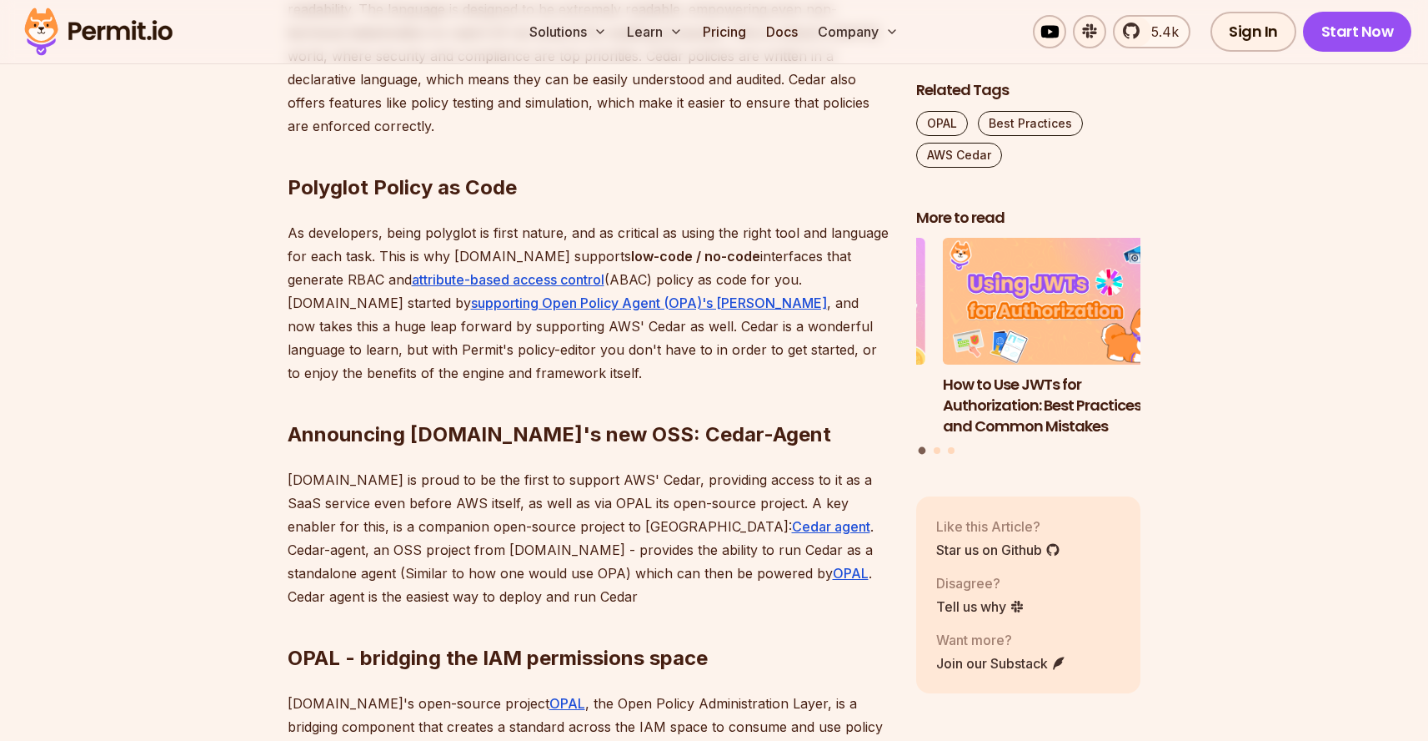
click at [744, 290] on p "As developers, being polyglot is first nature, and as critical as using the rig…" at bounding box center [589, 302] width 602 height 163
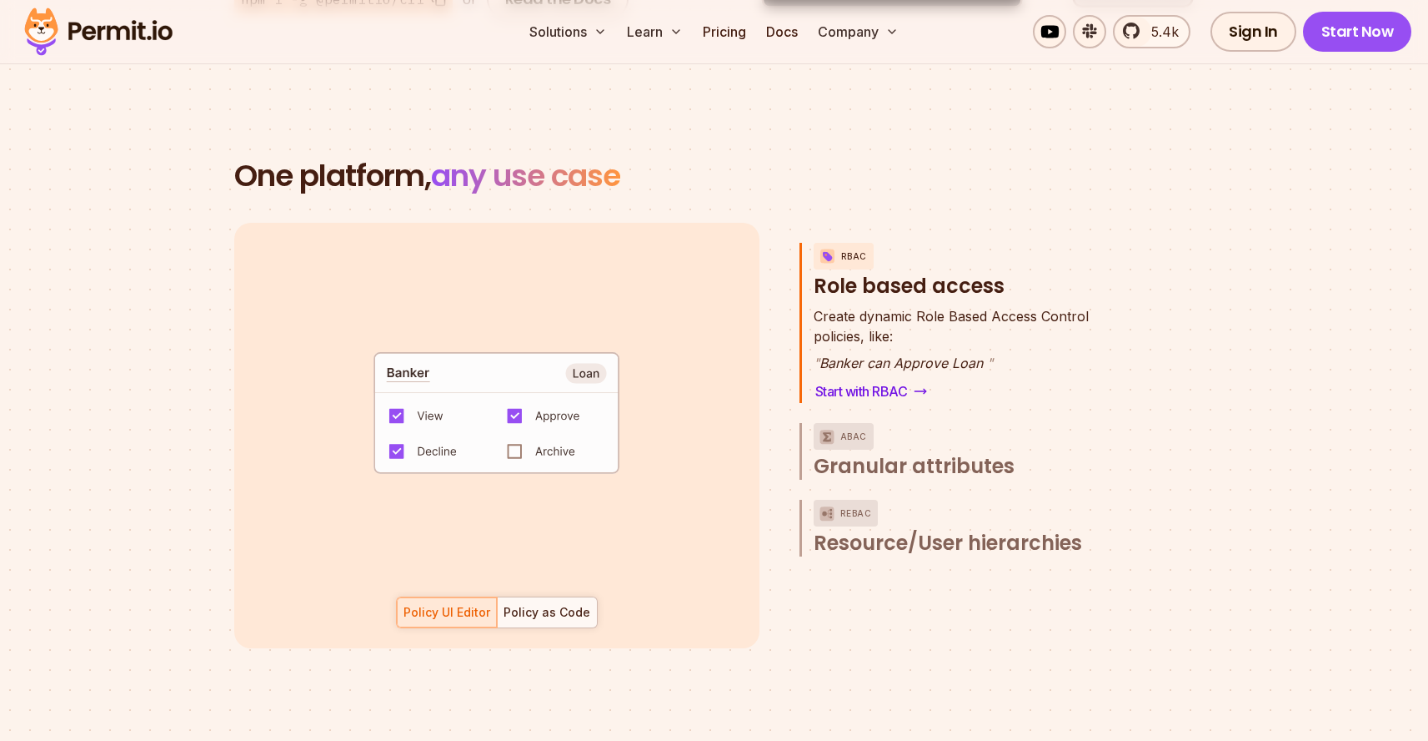
scroll to position [2455, 0]
